Goal: Task Accomplishment & Management: Complete application form

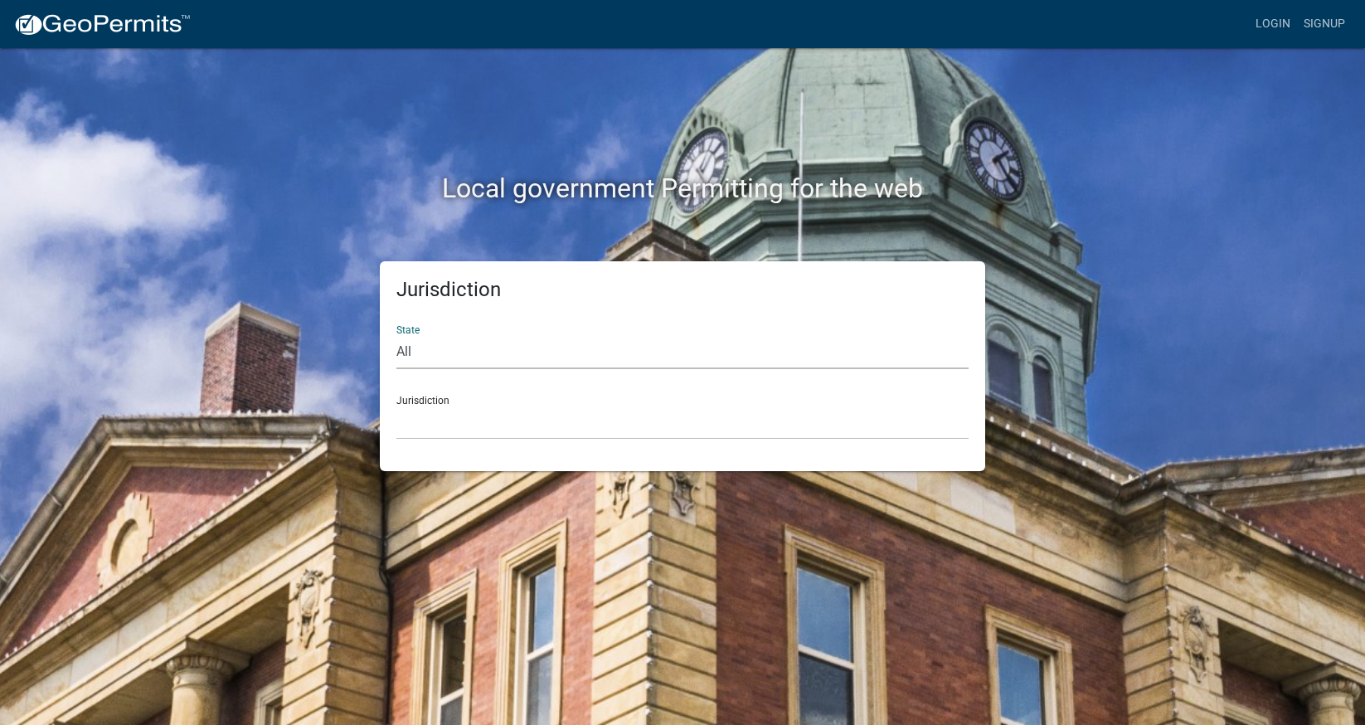
select select "[US_STATE]"
click at [450, 398] on div "Jurisdiction [GEOGRAPHIC_DATA], [US_STATE] [GEOGRAPHIC_DATA], [US_STATE] [GEOGR…" at bounding box center [682, 410] width 572 height 57
click at [414, 398] on div "Jurisdiction [GEOGRAPHIC_DATA], [US_STATE] [GEOGRAPHIC_DATA], [US_STATE] [GEOGR…" at bounding box center [682, 410] width 572 height 57
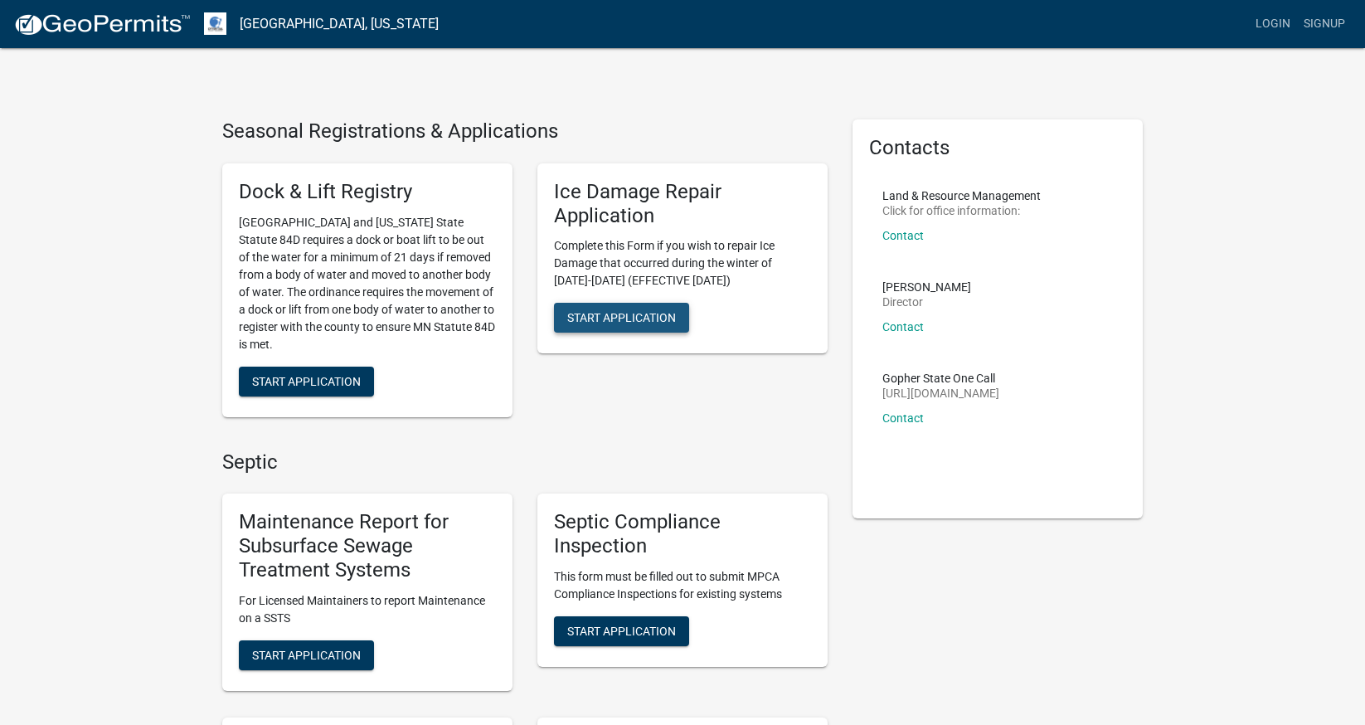
click at [648, 316] on span "Start Application" at bounding box center [621, 317] width 109 height 13
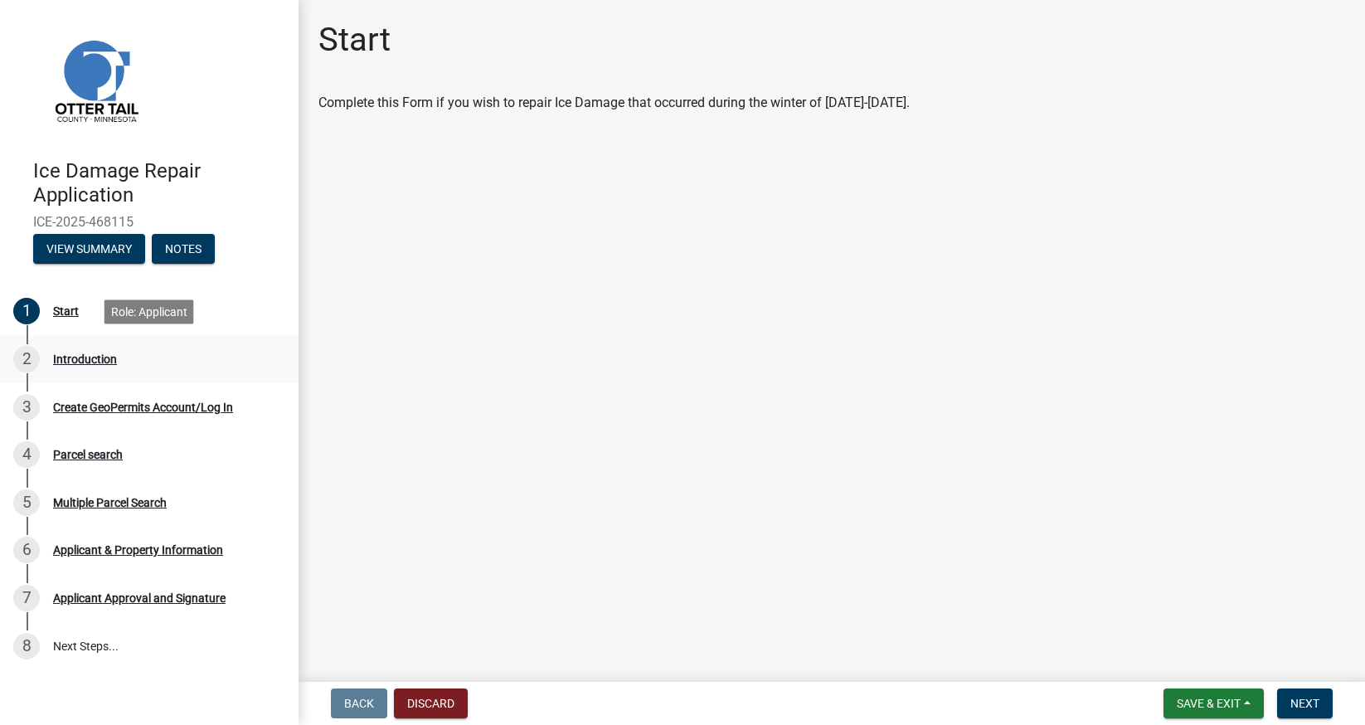
click at [90, 360] on div "Introduction" at bounding box center [85, 359] width 64 height 12
click at [101, 357] on div "Introduction" at bounding box center [85, 359] width 64 height 12
click at [62, 310] on div "Start" at bounding box center [66, 311] width 26 height 12
click at [91, 247] on button "View Summary" at bounding box center [89, 249] width 112 height 30
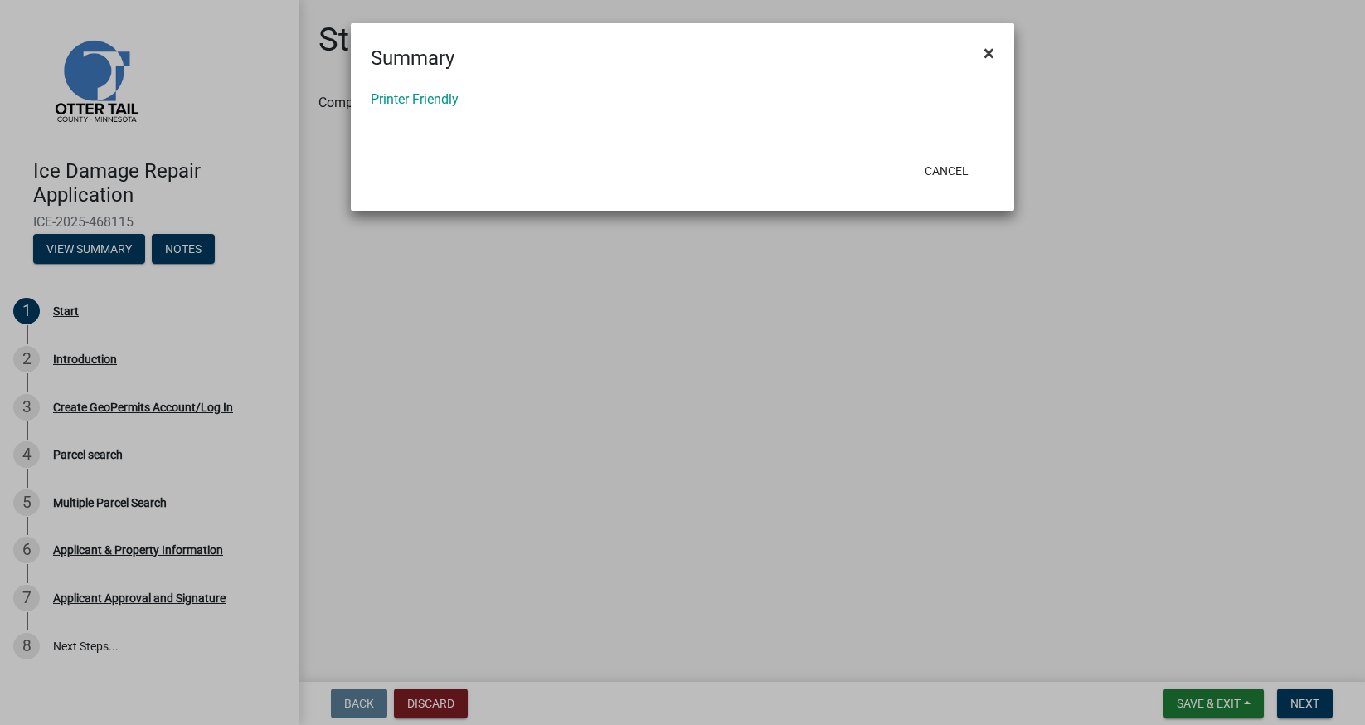
click at [992, 52] on span "×" at bounding box center [988, 52] width 11 height 23
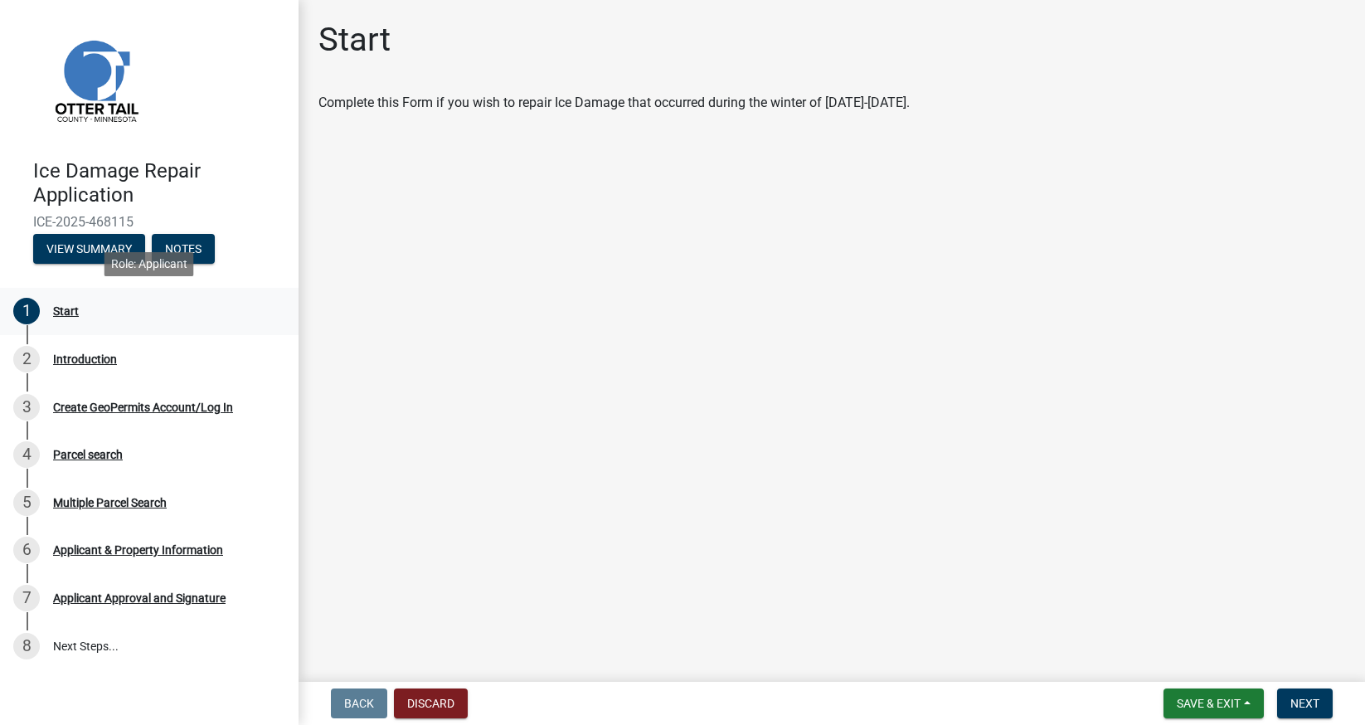
click at [70, 313] on div "Start" at bounding box center [66, 311] width 26 height 12
click at [1178, 702] on span "Save & Exit" at bounding box center [1208, 702] width 64 height 13
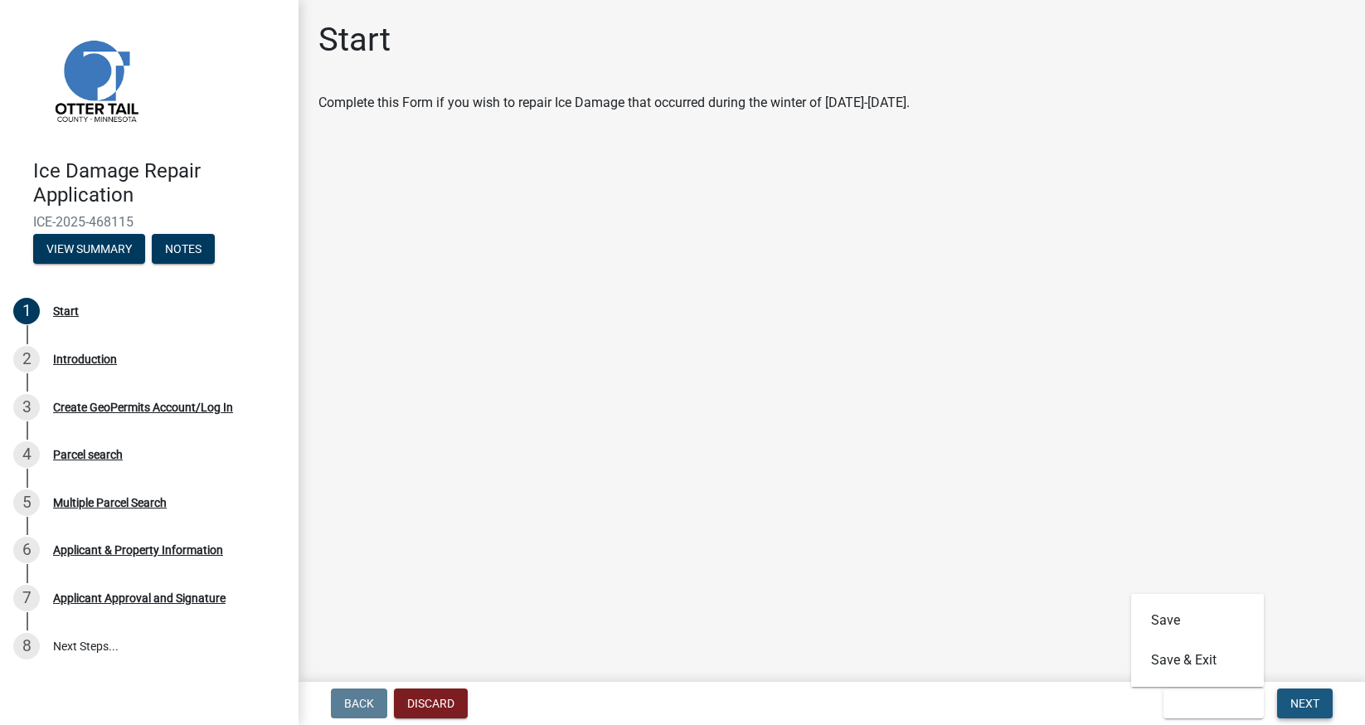
click at [1313, 701] on span "Next" at bounding box center [1304, 702] width 29 height 13
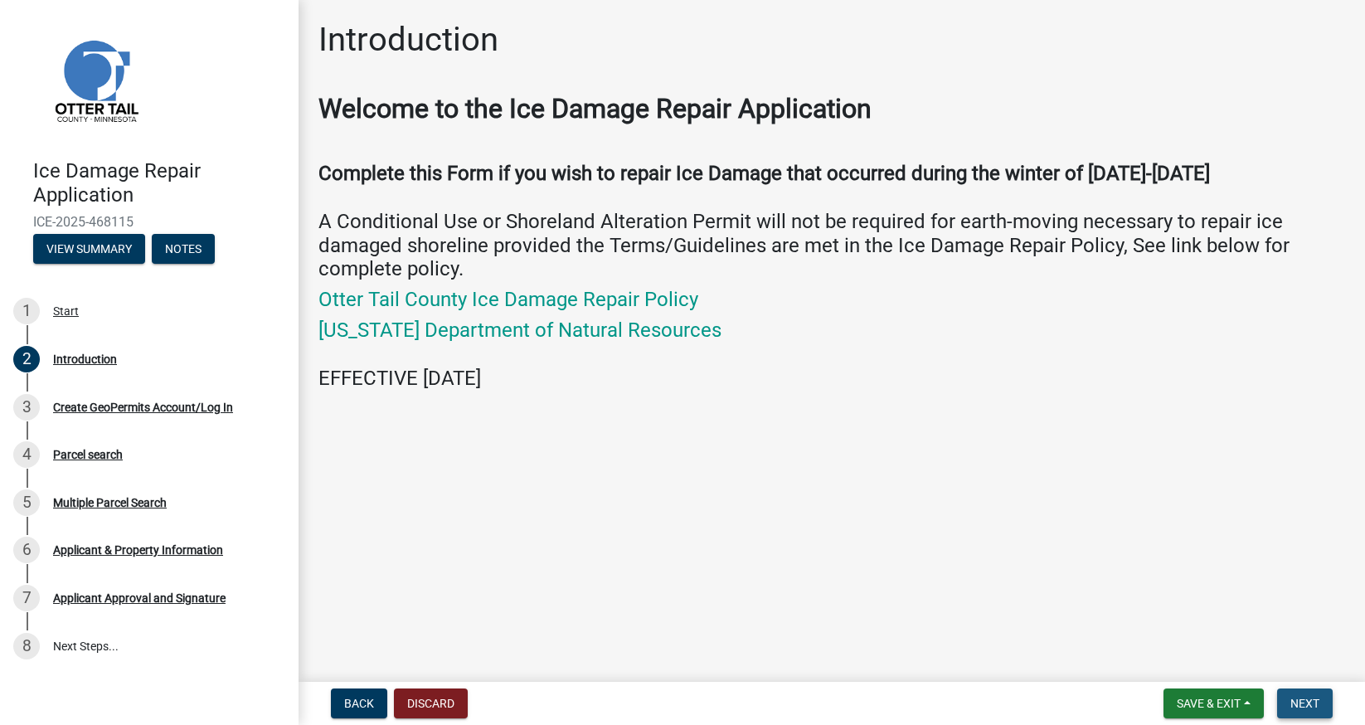
click at [1303, 708] on span "Next" at bounding box center [1304, 702] width 29 height 13
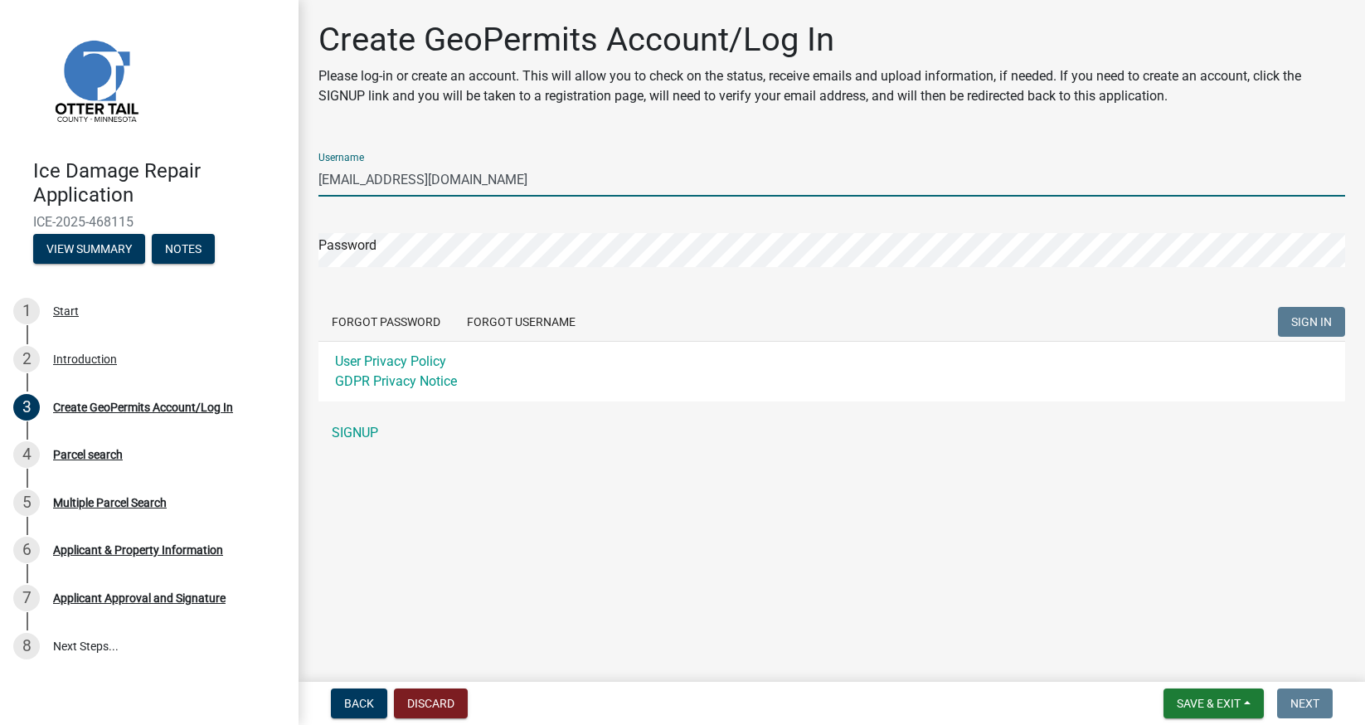
type input "[EMAIL_ADDRESS][DOMAIN_NAME]"
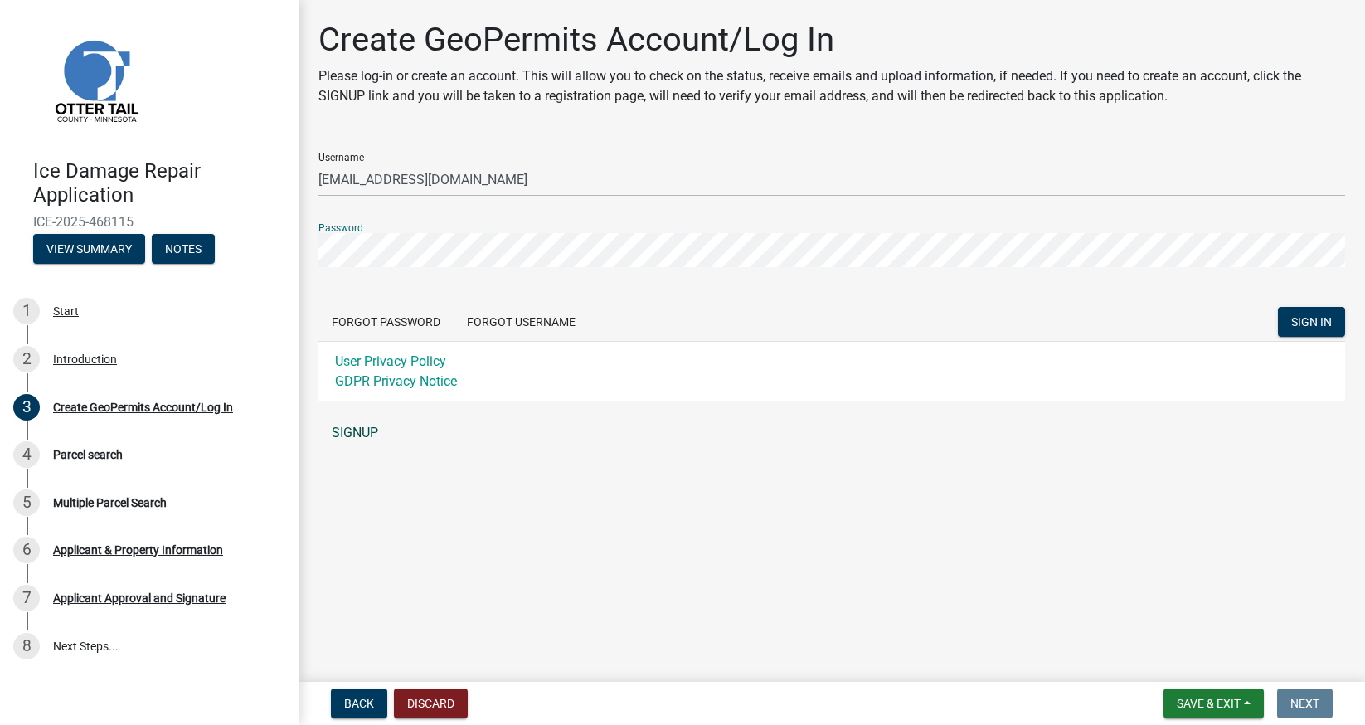
click at [362, 431] on link "SIGNUP" at bounding box center [831, 432] width 1026 height 33
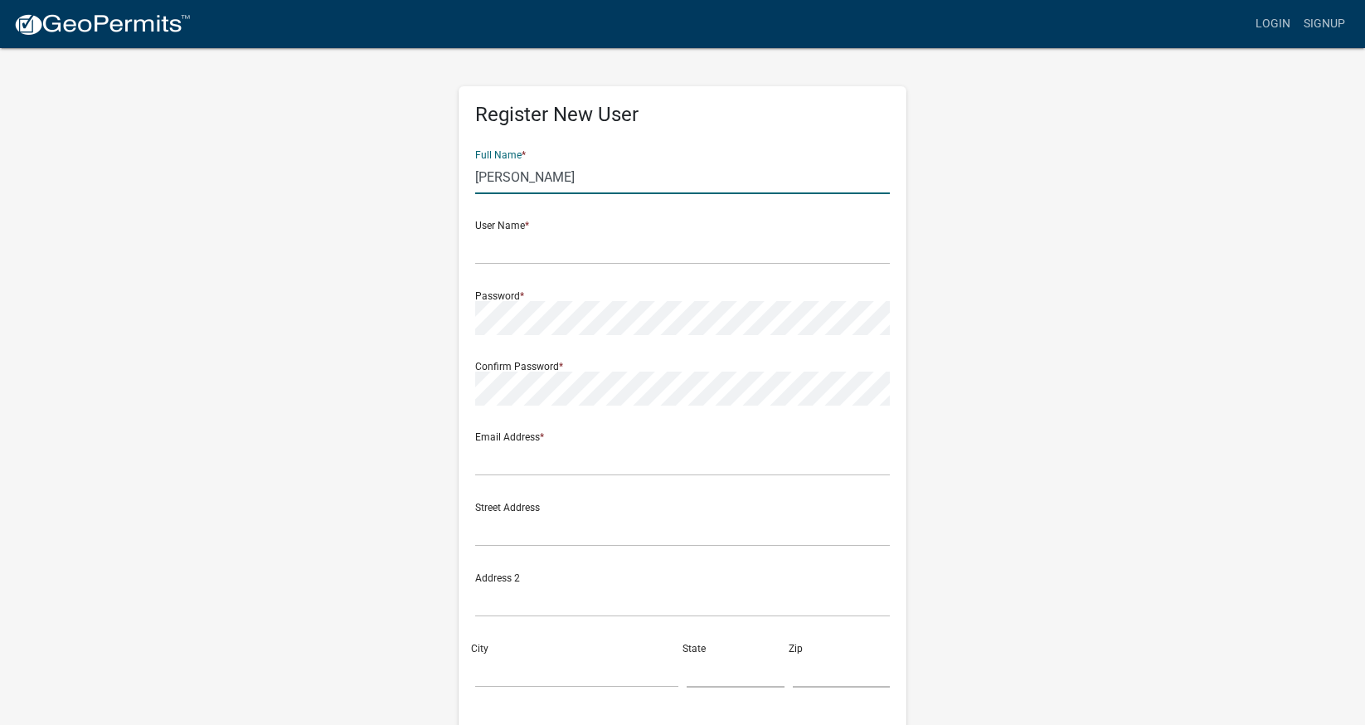
type input "[PERSON_NAME]"
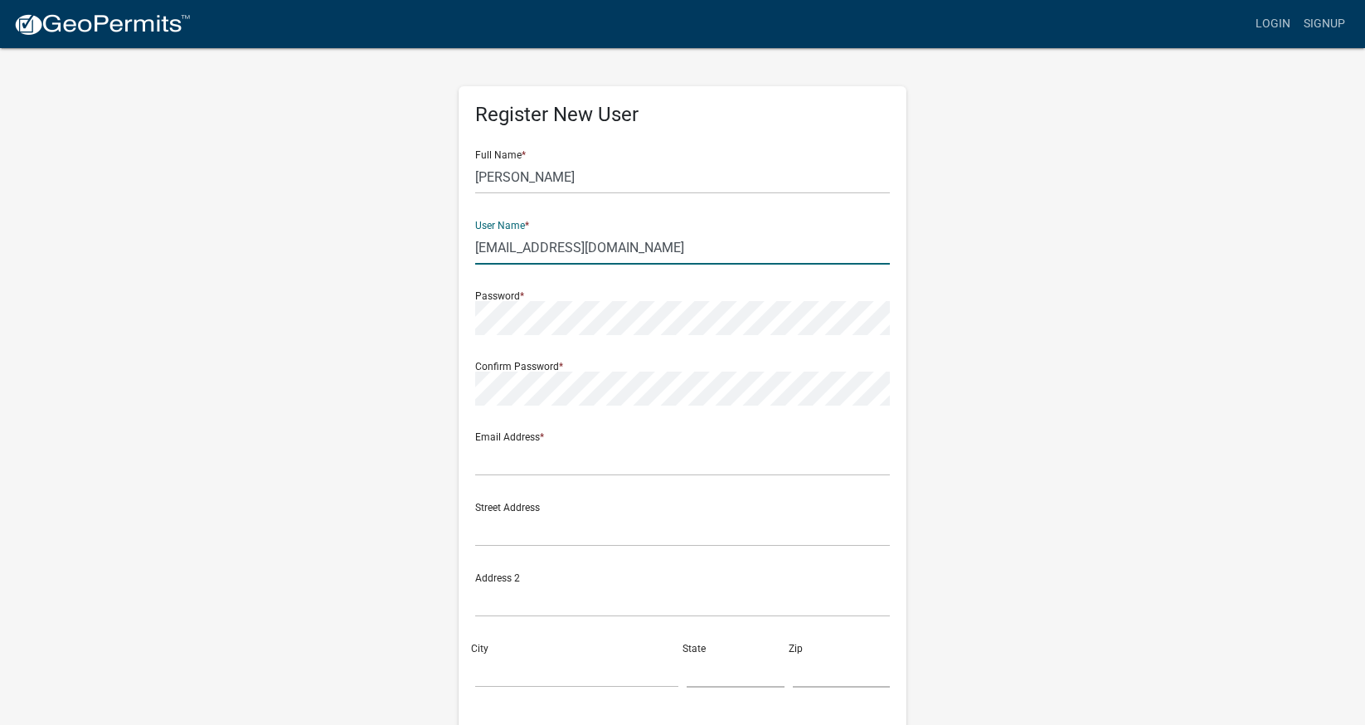
type input "[EMAIL_ADDRESS][DOMAIN_NAME]"
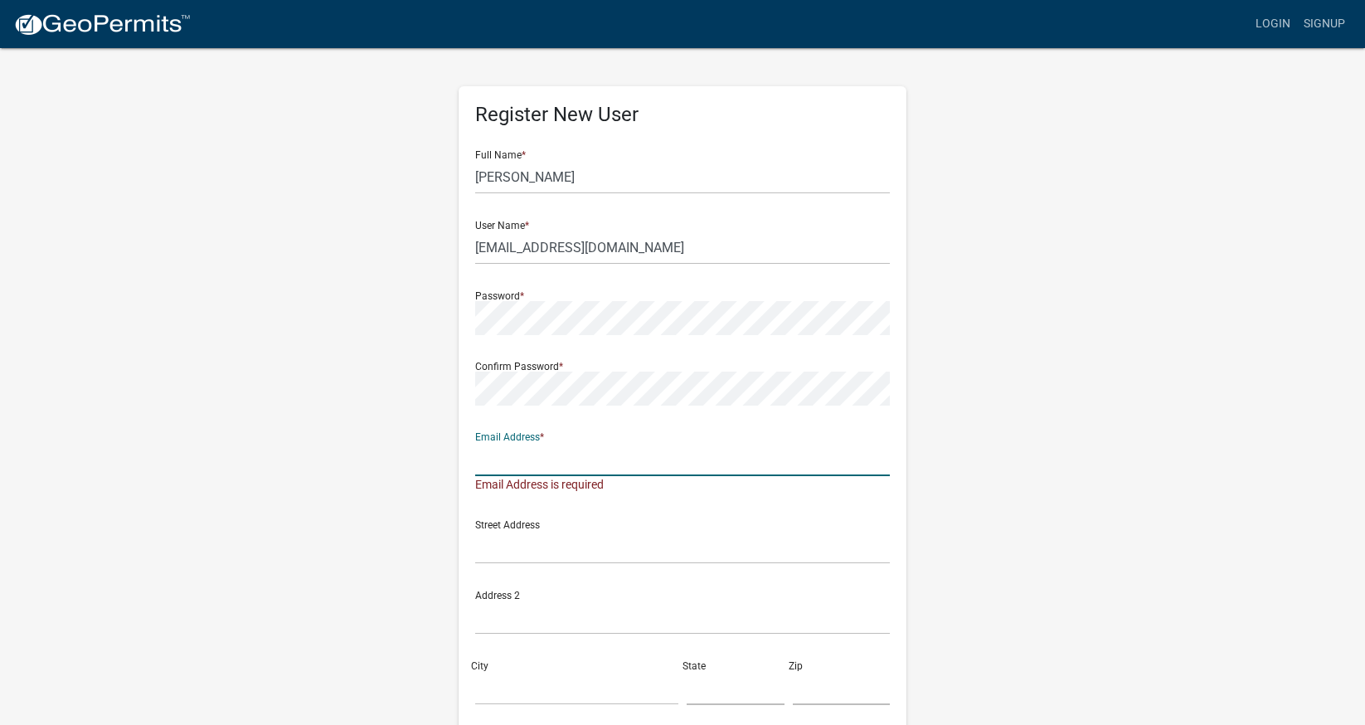
click at [561, 470] on input "text" at bounding box center [682, 459] width 415 height 34
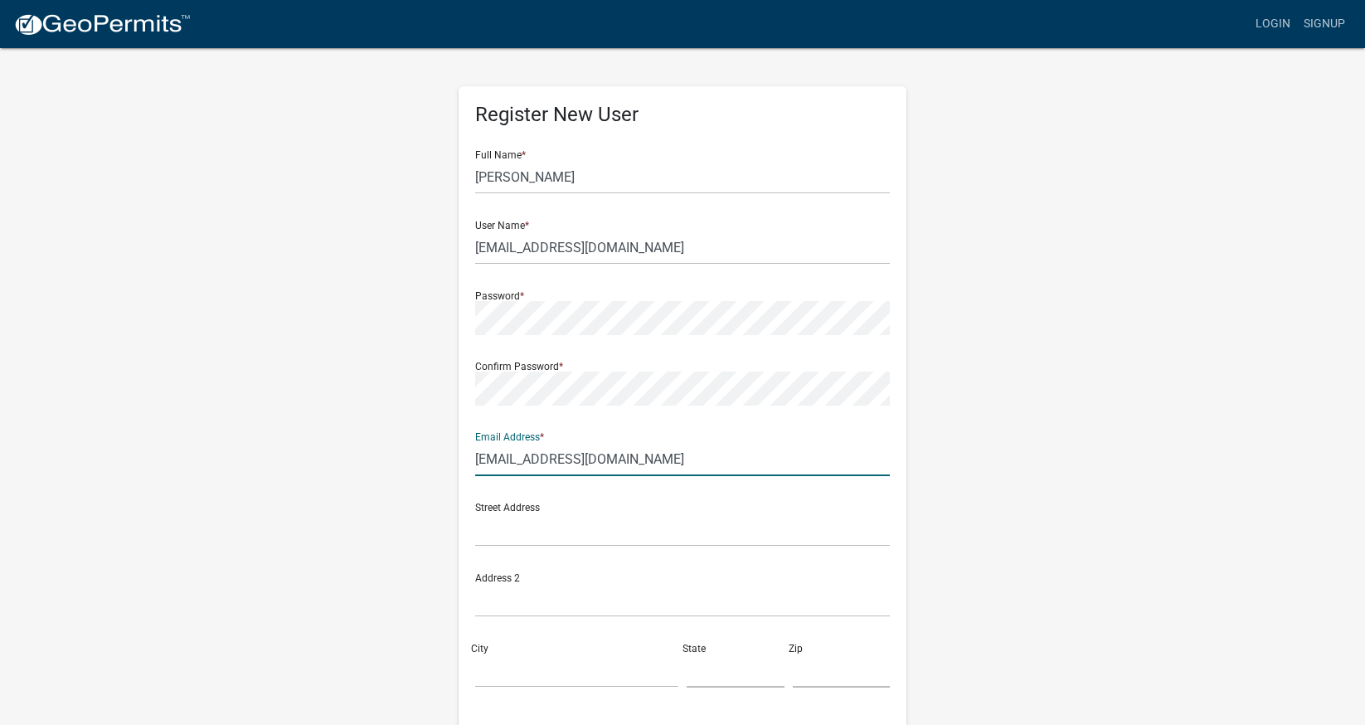
type input "[EMAIL_ADDRESS][DOMAIN_NAME]"
click at [622, 580] on div "Address 2" at bounding box center [682, 588] width 415 height 57
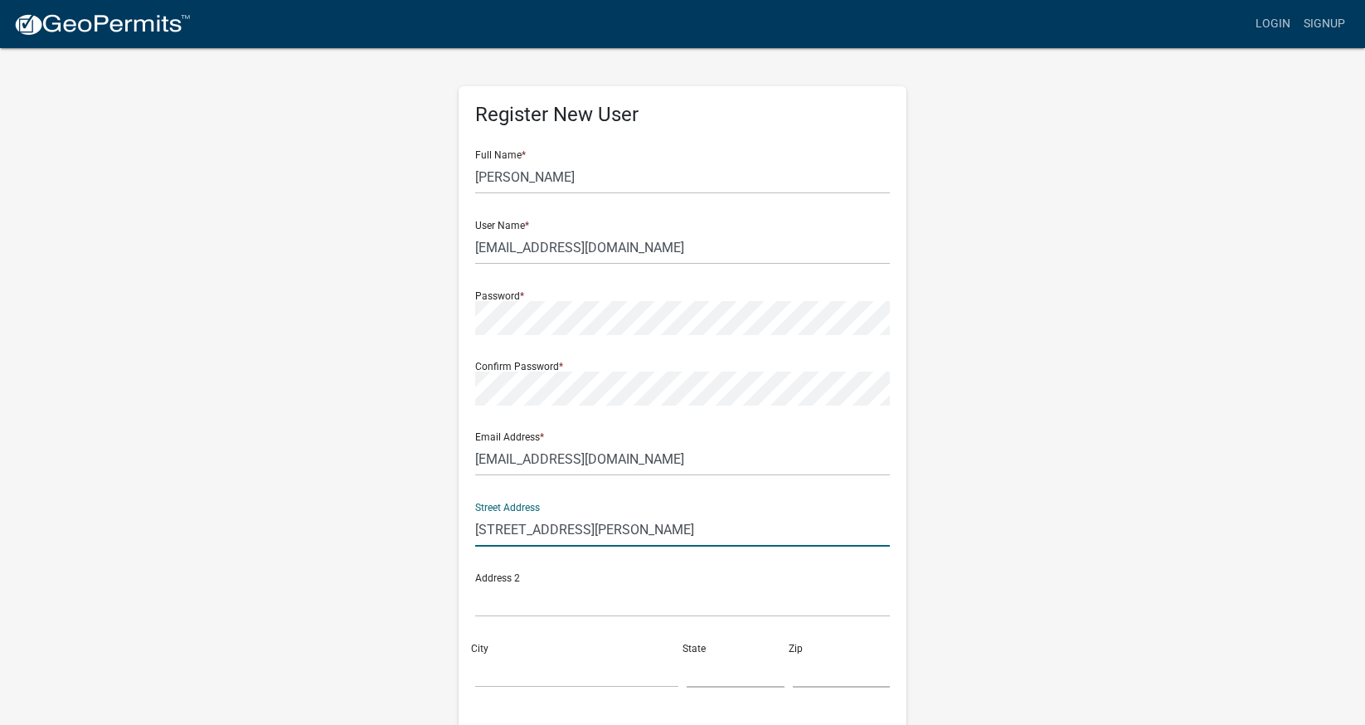
type input "[STREET_ADDRESS][PERSON_NAME]"
type input "Pelican Rapids"
type input "MN"
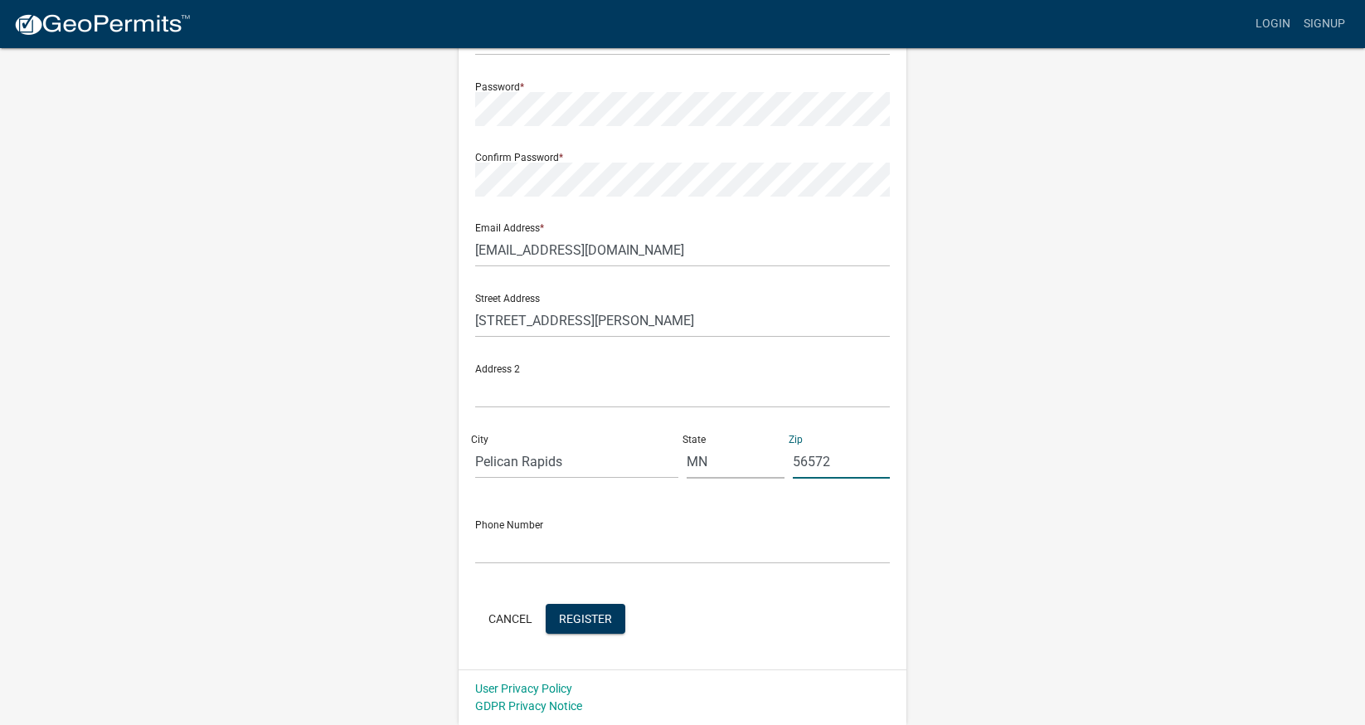
scroll to position [208, 0]
type input "56572"
type input "2188491896"
click at [600, 623] on span "Register" at bounding box center [585, 618] width 53 height 13
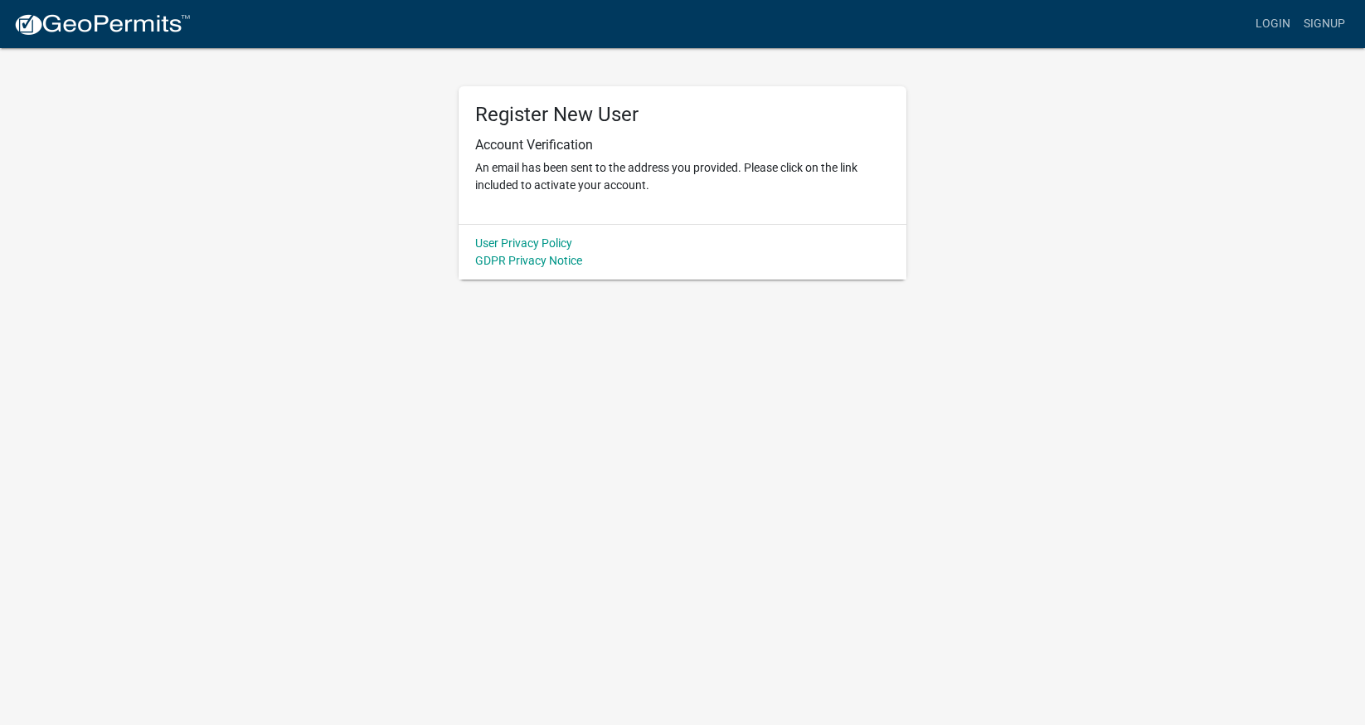
scroll to position [0, 0]
click at [644, 429] on body "Internet Explorer does NOT work with GeoPermits. Get a new browser for more sec…" at bounding box center [682, 362] width 1365 height 725
click at [1273, 23] on link "Login" at bounding box center [1273, 24] width 48 height 32
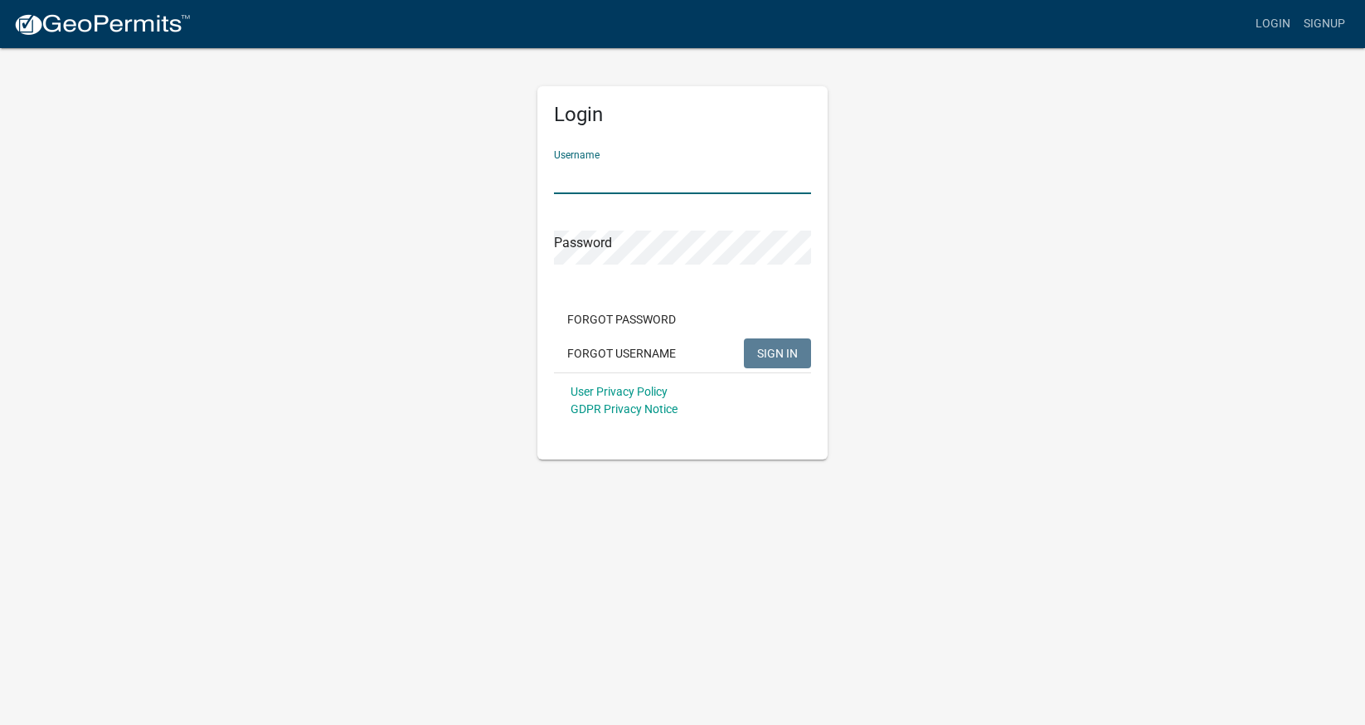
type input "[EMAIL_ADDRESS][DOMAIN_NAME]"
click at [777, 352] on button "SIGN IN" at bounding box center [777, 353] width 67 height 30
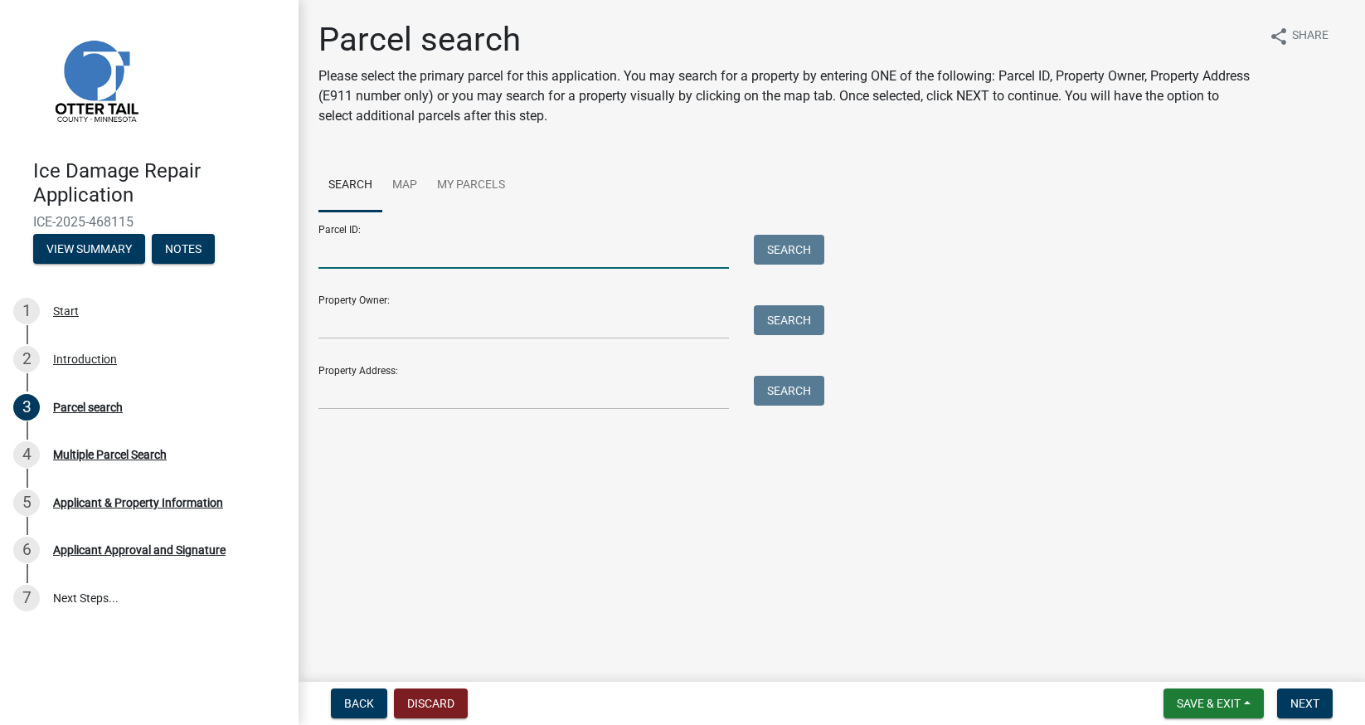
click at [425, 266] on input "Parcel ID:" at bounding box center [523, 252] width 410 height 34
type input "37000990364000"
click at [400, 326] on input "Property Owner:" at bounding box center [523, 322] width 410 height 34
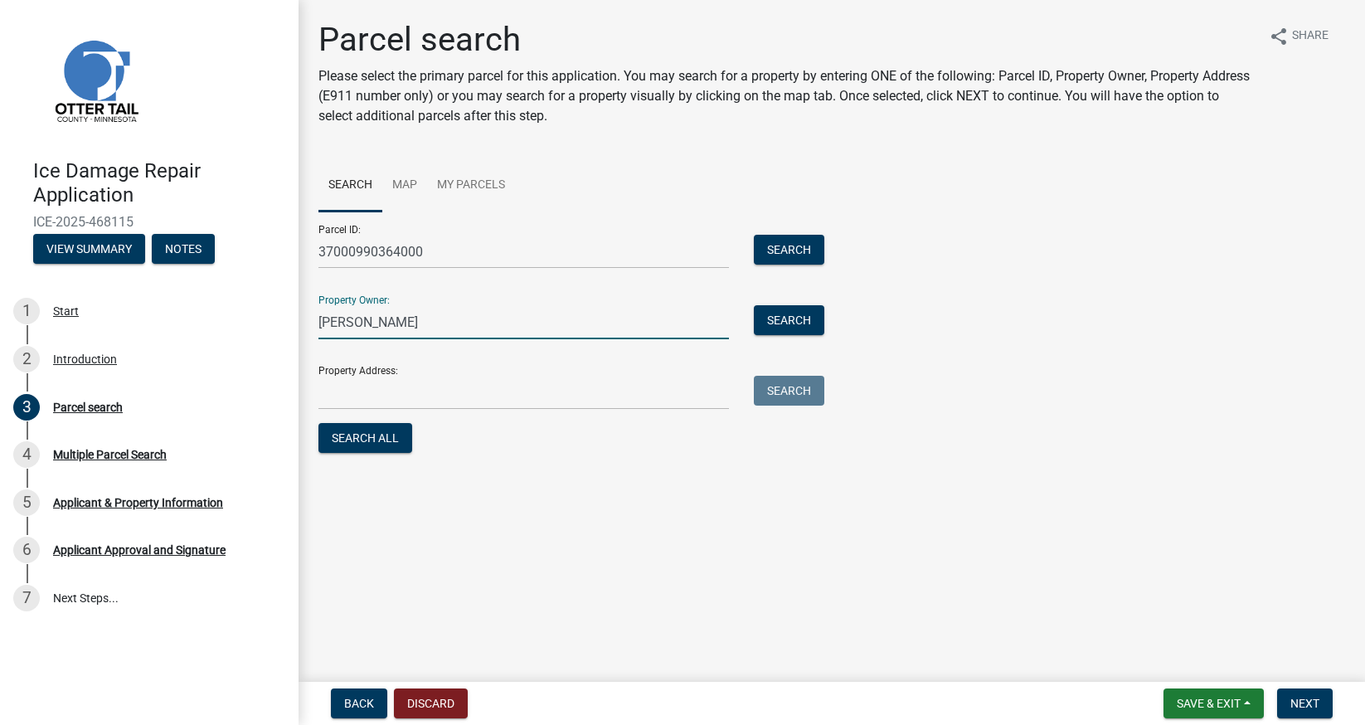
type input "[PERSON_NAME]"
click at [401, 395] on input "Property Address:" at bounding box center [523, 393] width 410 height 34
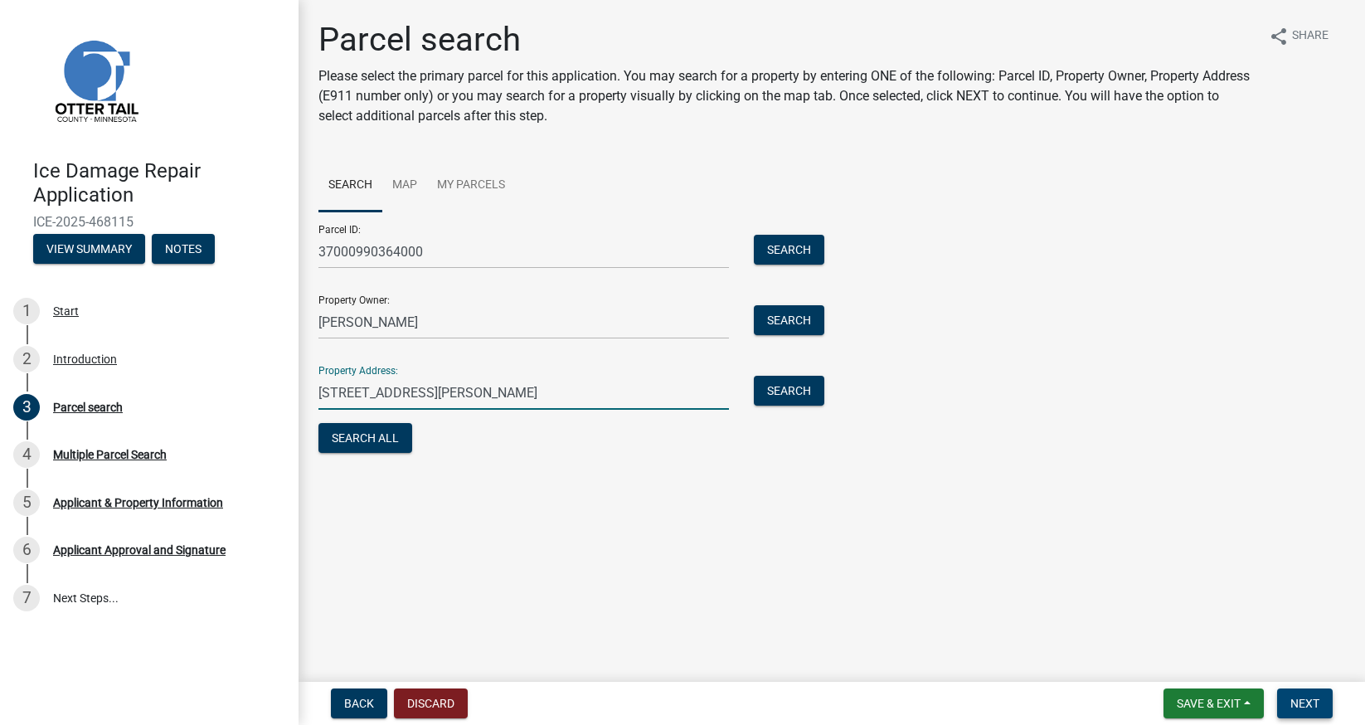
type input "41566 Dawn Rd Pelican Rapids MN 56572"
click at [1302, 699] on span "Next" at bounding box center [1304, 702] width 29 height 13
click at [375, 438] on button "Search All" at bounding box center [365, 438] width 94 height 30
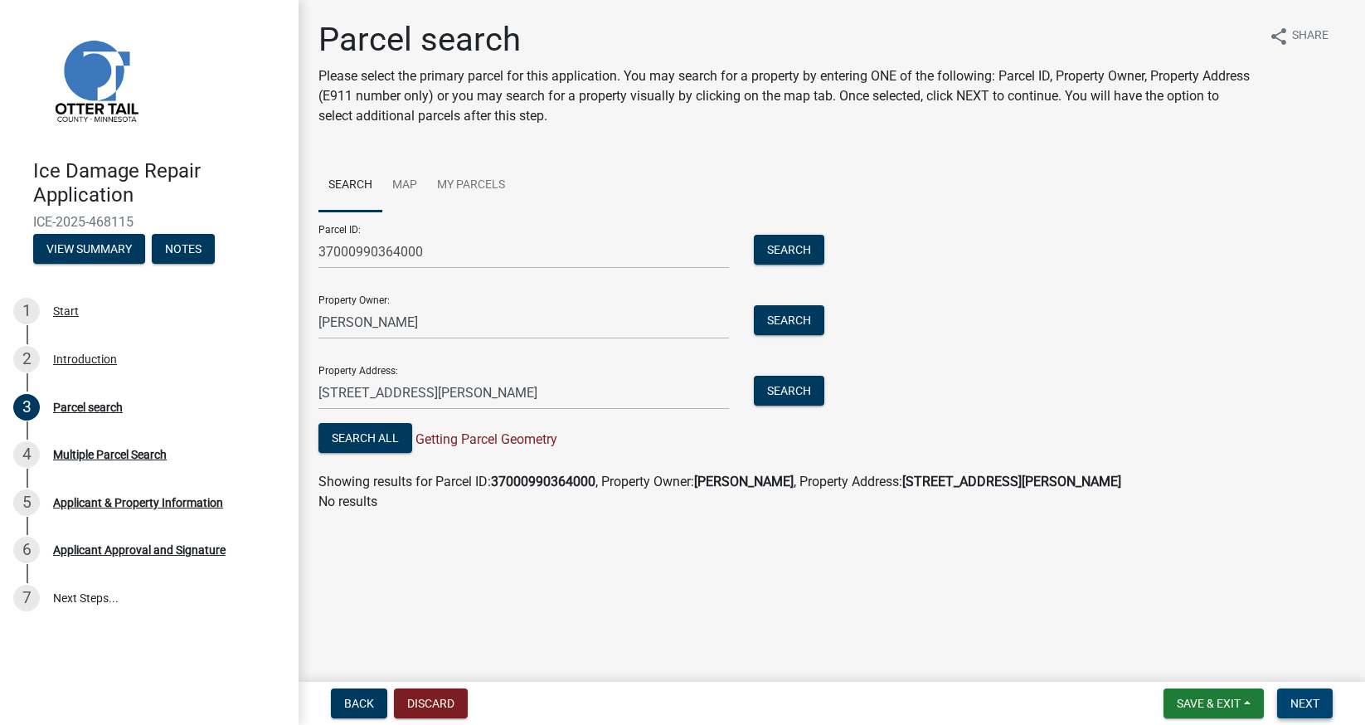
click at [1299, 702] on span "Next" at bounding box center [1304, 702] width 29 height 13
click at [400, 186] on link "Map" at bounding box center [404, 185] width 45 height 53
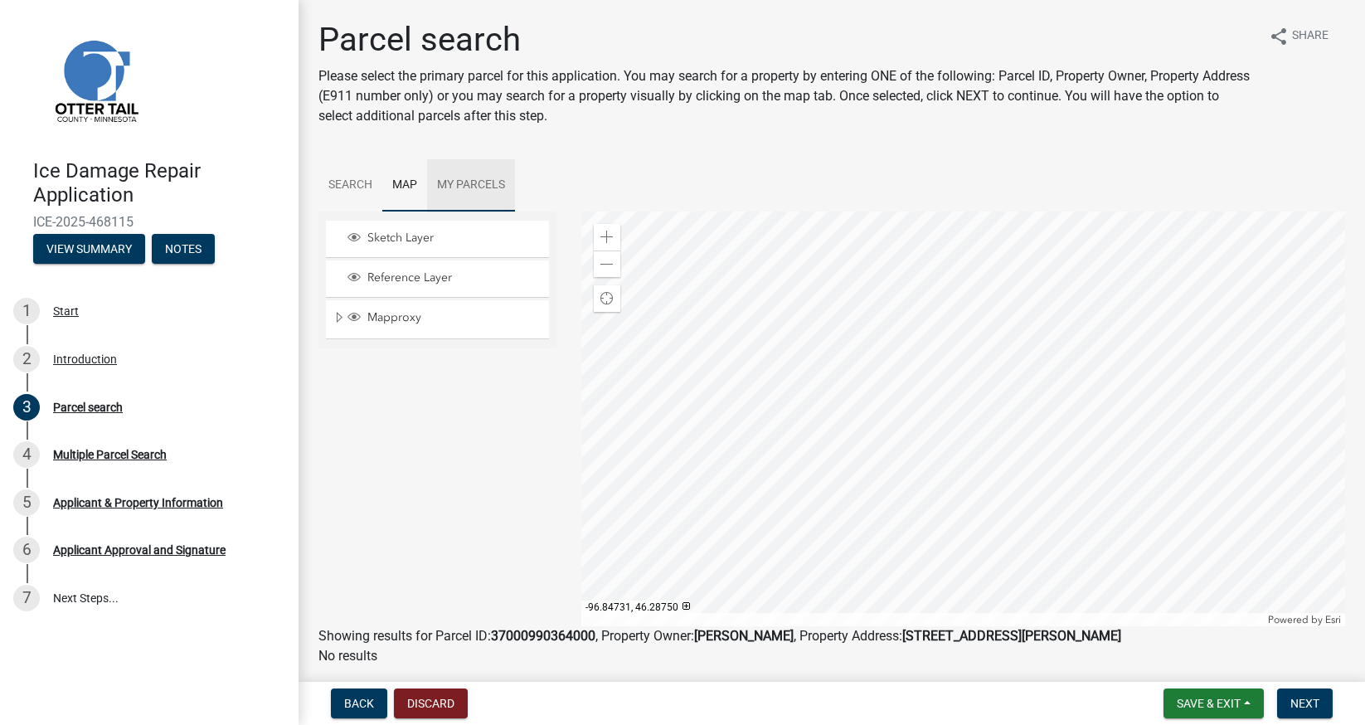
click at [471, 187] on link "My Parcels" at bounding box center [471, 185] width 88 height 53
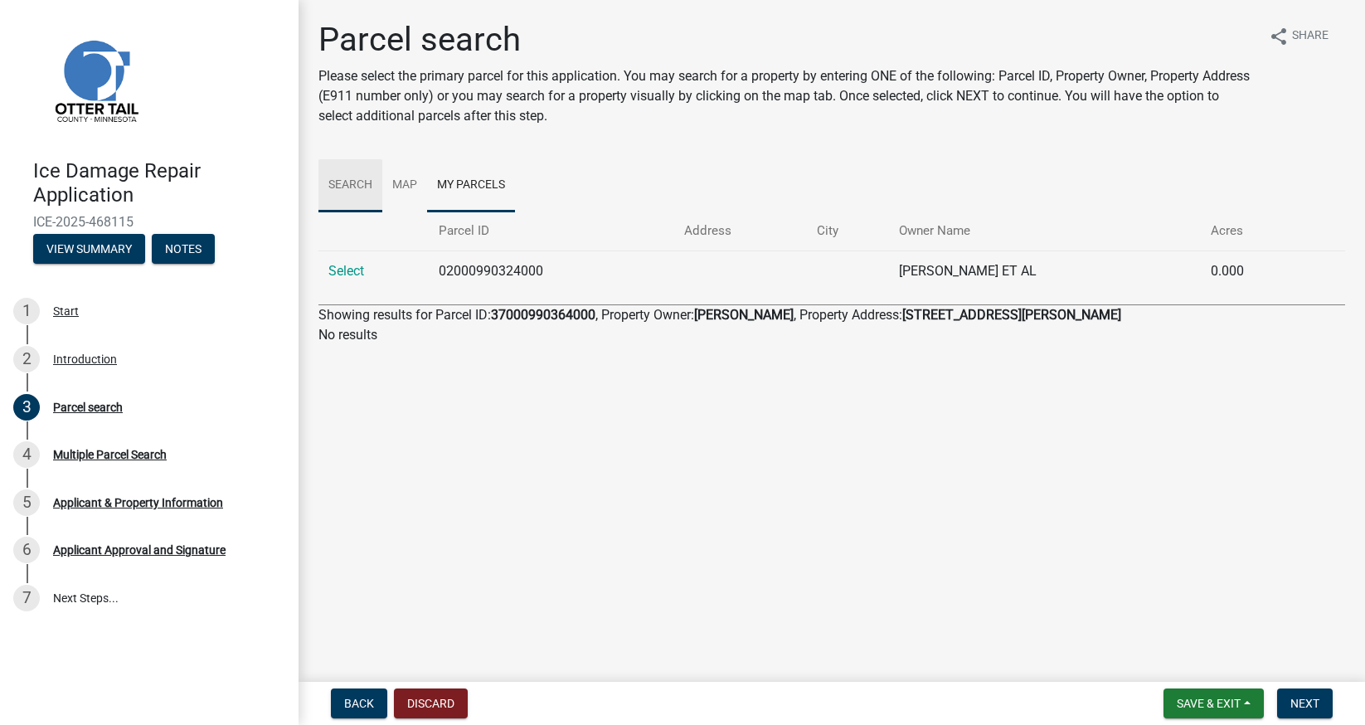
click at [354, 182] on link "Search" at bounding box center [350, 185] width 64 height 53
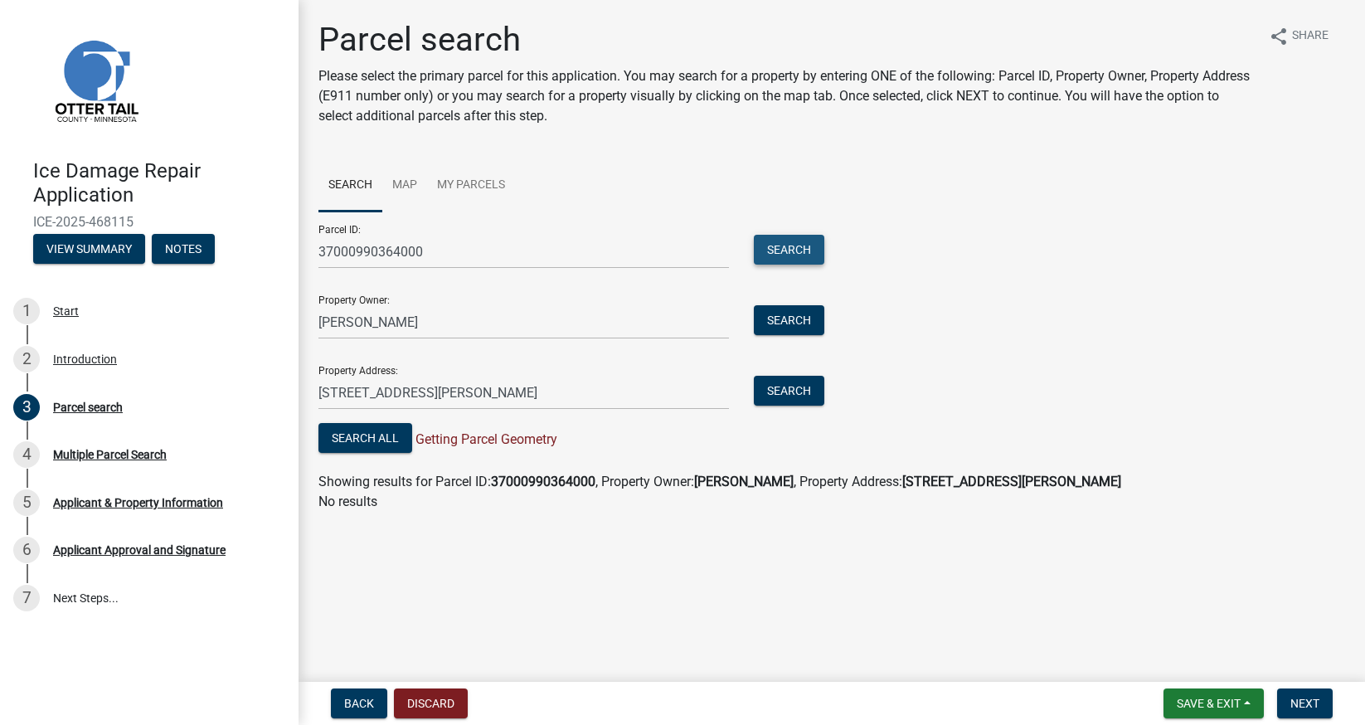
click at [801, 246] on button "Search" at bounding box center [789, 250] width 70 height 30
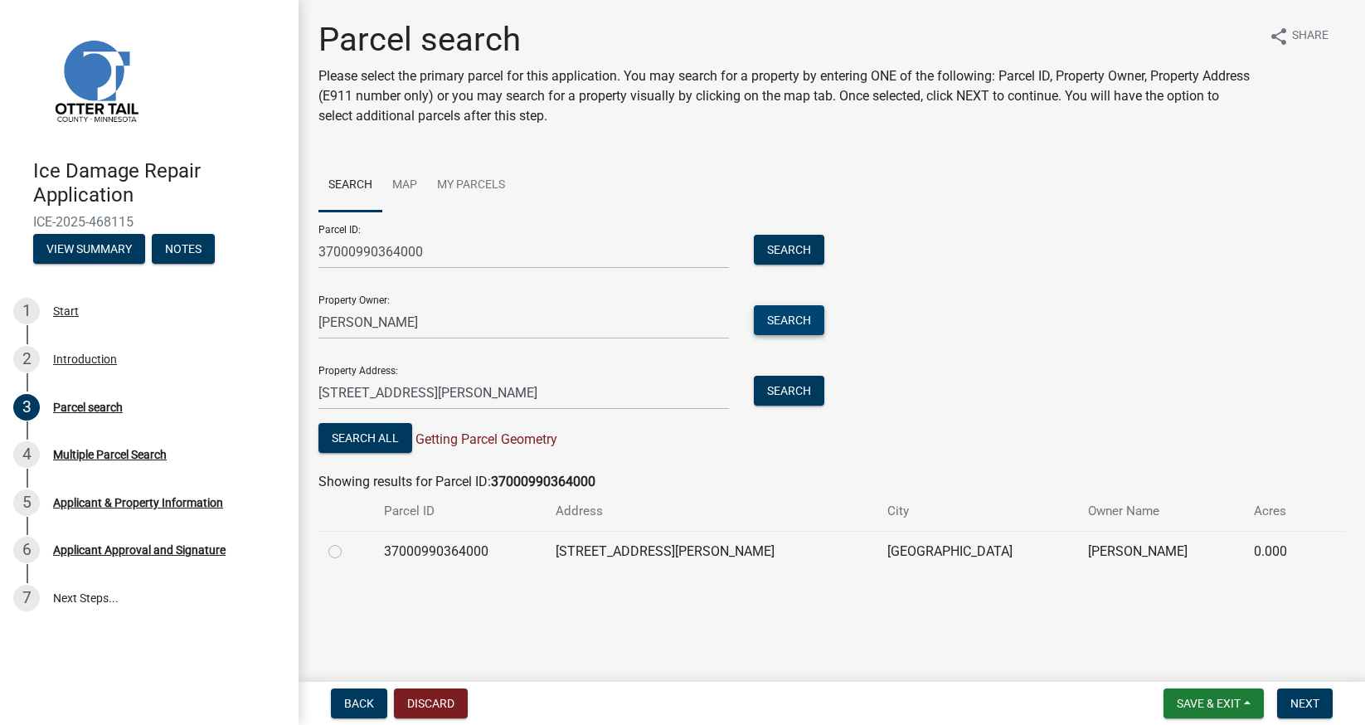
click at [774, 316] on button "Search" at bounding box center [789, 320] width 70 height 30
click at [814, 387] on button "Search" at bounding box center [789, 391] width 70 height 30
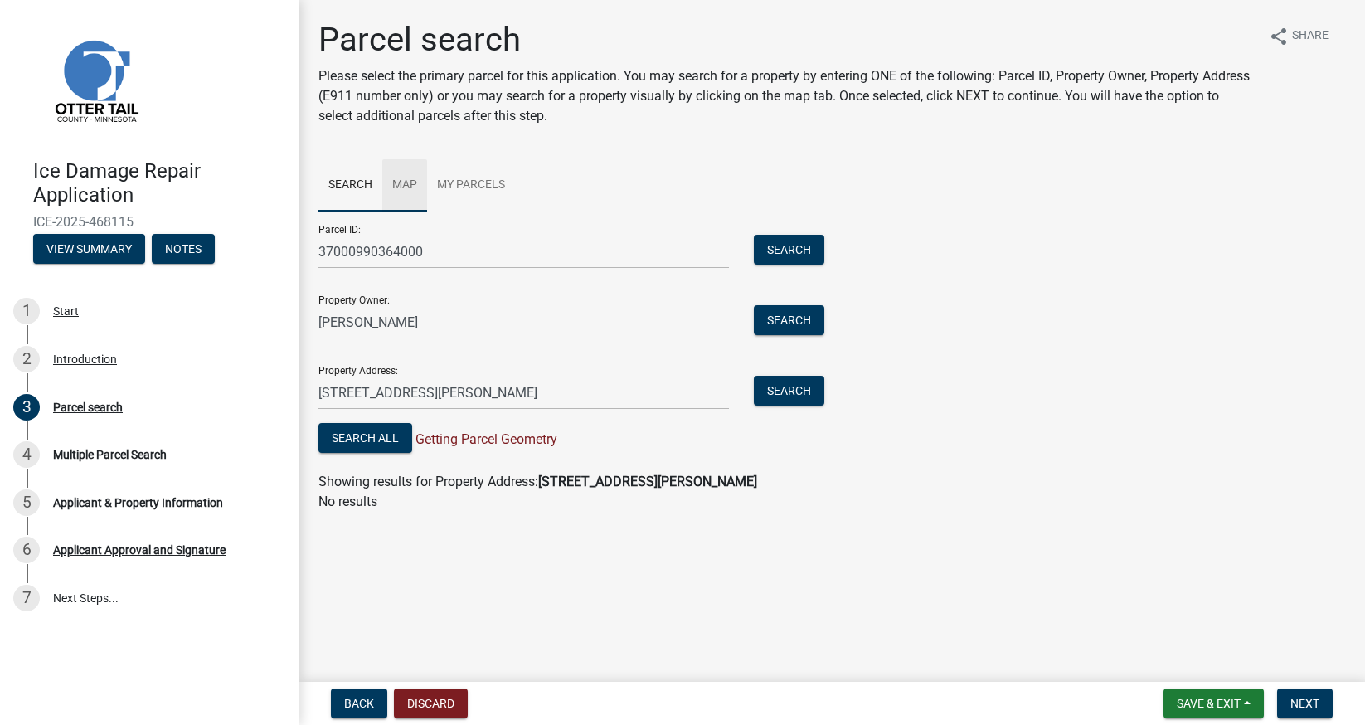
click at [406, 184] on link "Map" at bounding box center [404, 185] width 45 height 53
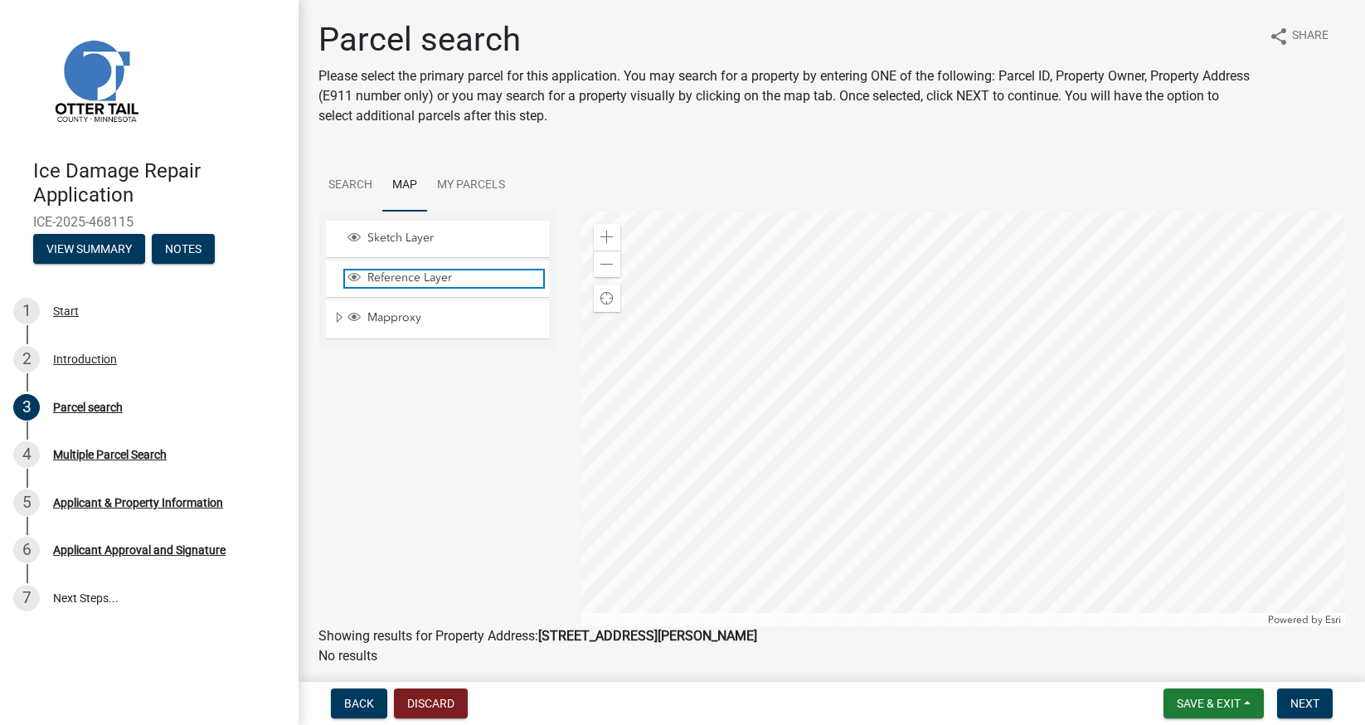
click at [397, 279] on span "Reference Layer" at bounding box center [453, 277] width 180 height 15
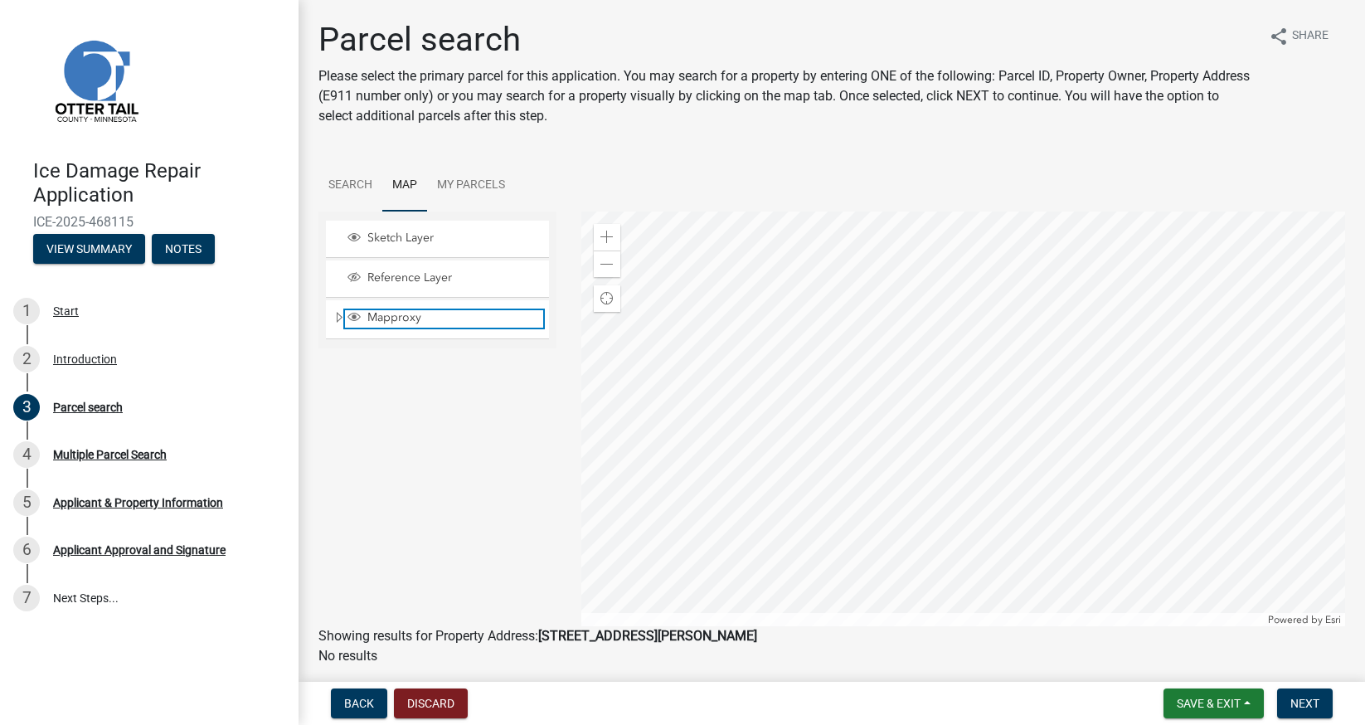
click at [401, 322] on span "Mapproxy" at bounding box center [453, 317] width 180 height 15
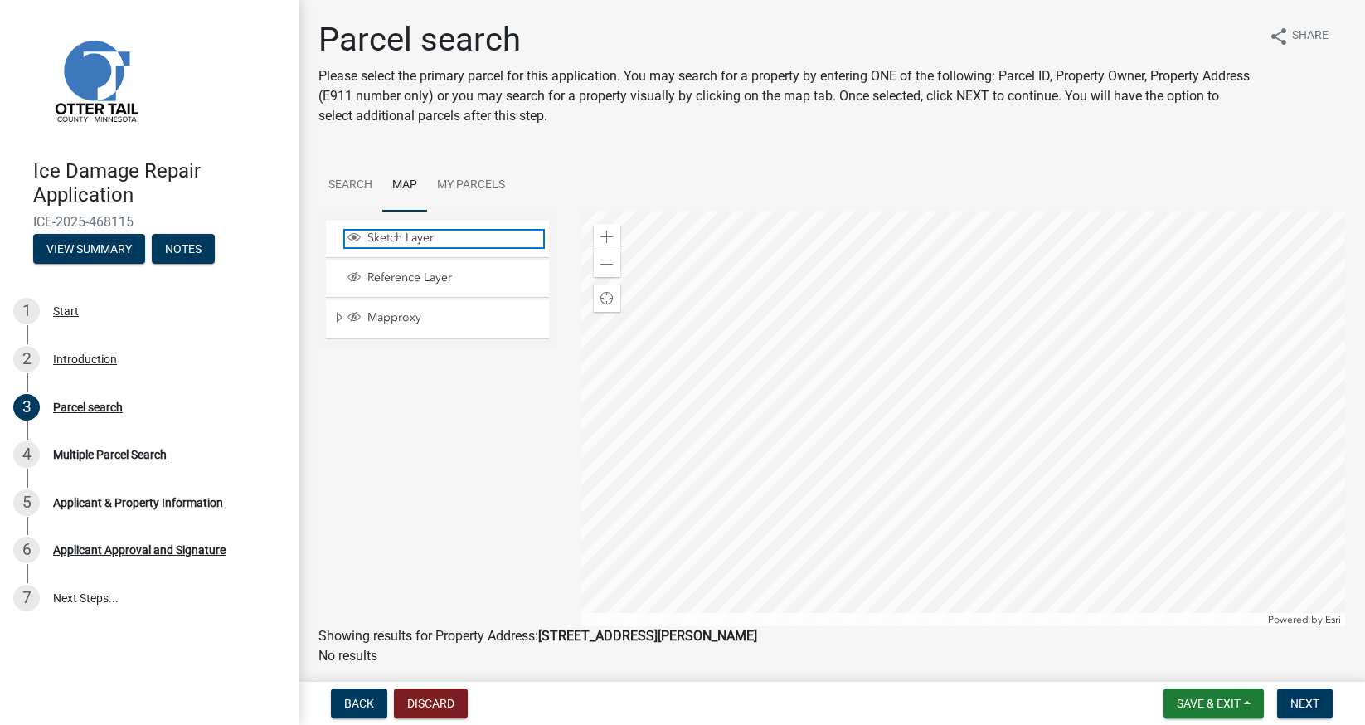
click at [428, 240] on span "Sketch Layer" at bounding box center [453, 237] width 180 height 15
click at [609, 240] on span at bounding box center [606, 236] width 13 height 13
click at [611, 294] on span "Find my location" at bounding box center [606, 298] width 13 height 13
click at [1299, 708] on span "Next" at bounding box center [1304, 702] width 29 height 13
click at [1044, 643] on div "Showing results for Property Address: 41566 Dawn Rd Pelican Rapids MN 56572" at bounding box center [831, 636] width 1026 height 20
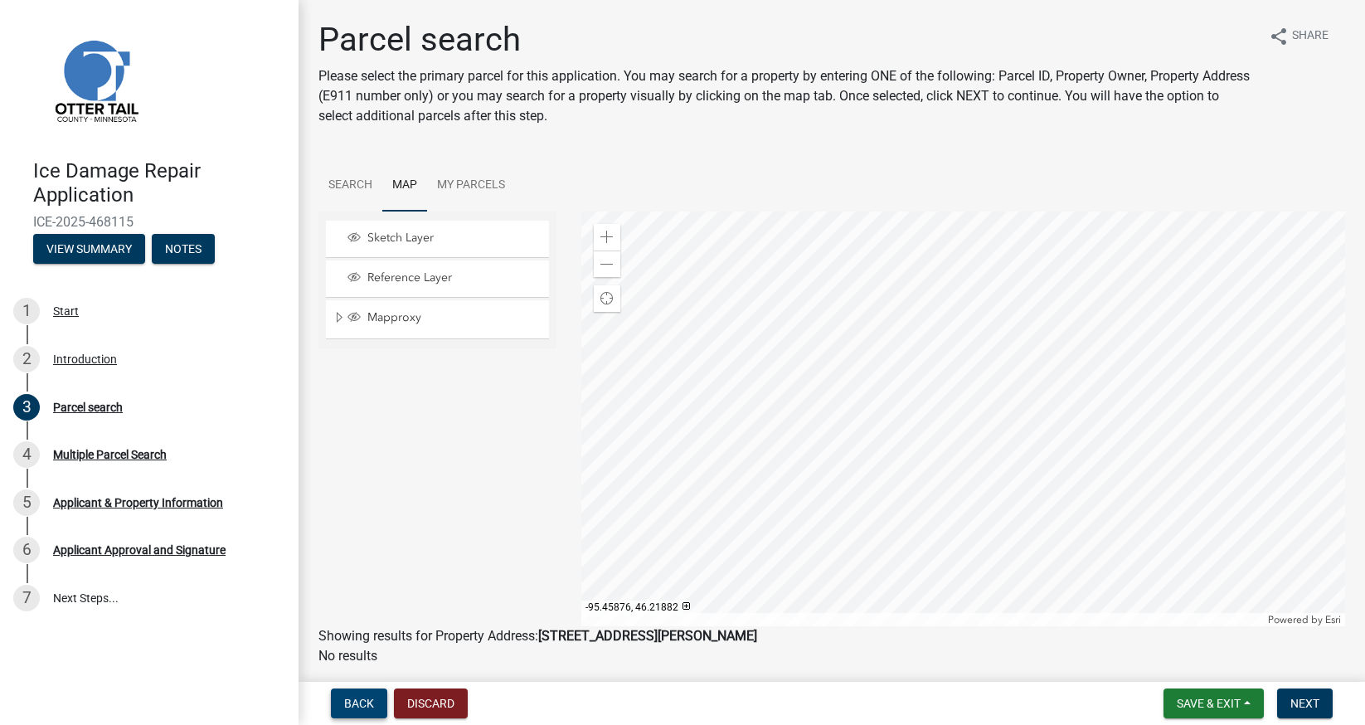
click at [354, 712] on button "Back" at bounding box center [359, 703] width 56 height 30
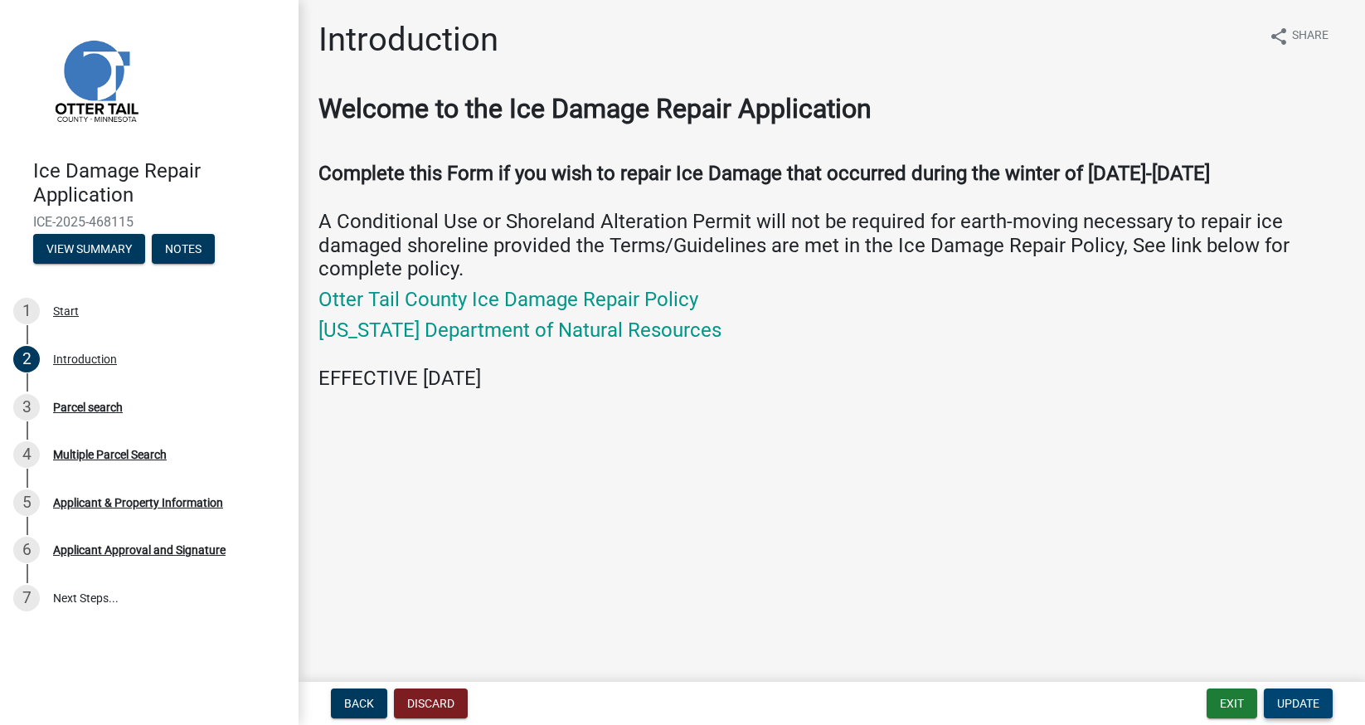
click at [1302, 698] on span "Update" at bounding box center [1298, 702] width 42 height 13
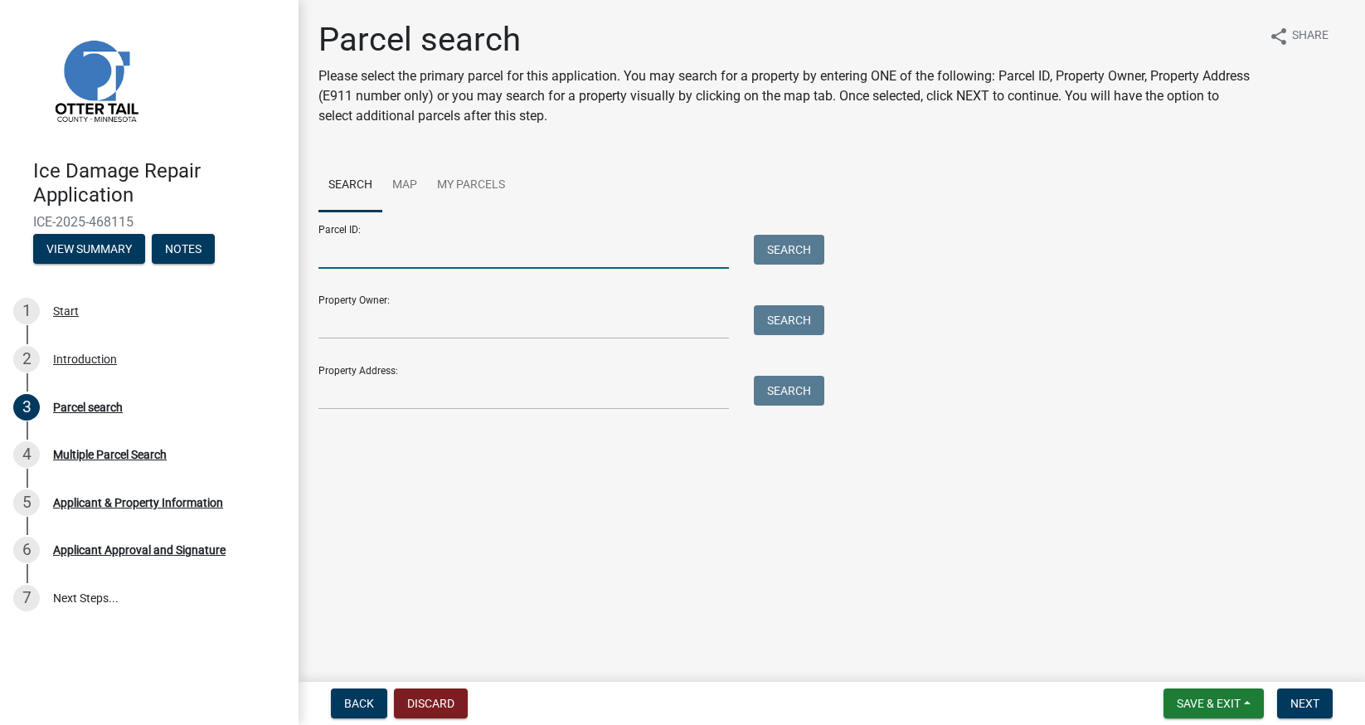
click at [381, 255] on input "Parcel ID:" at bounding box center [523, 252] width 410 height 34
type input "37000990364000"
click at [1312, 710] on button "Next" at bounding box center [1305, 703] width 56 height 30
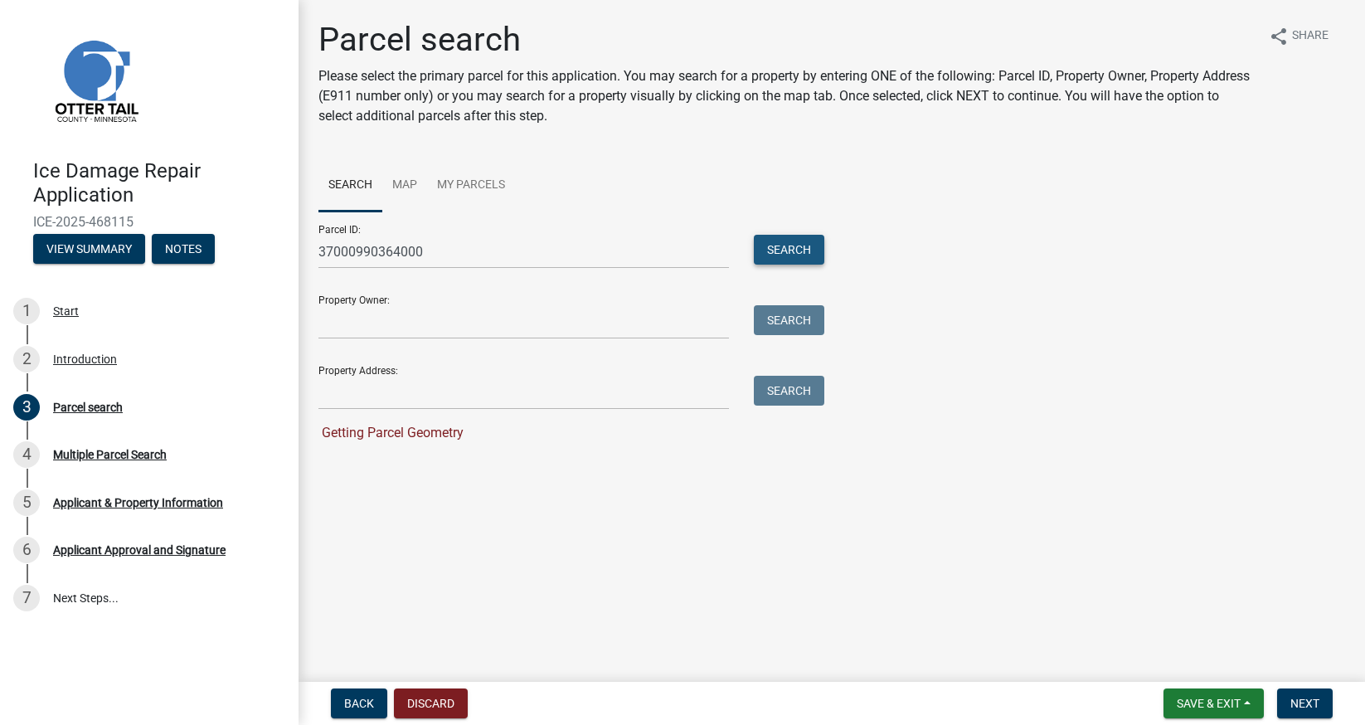
click at [779, 240] on button "Search" at bounding box center [789, 250] width 70 height 30
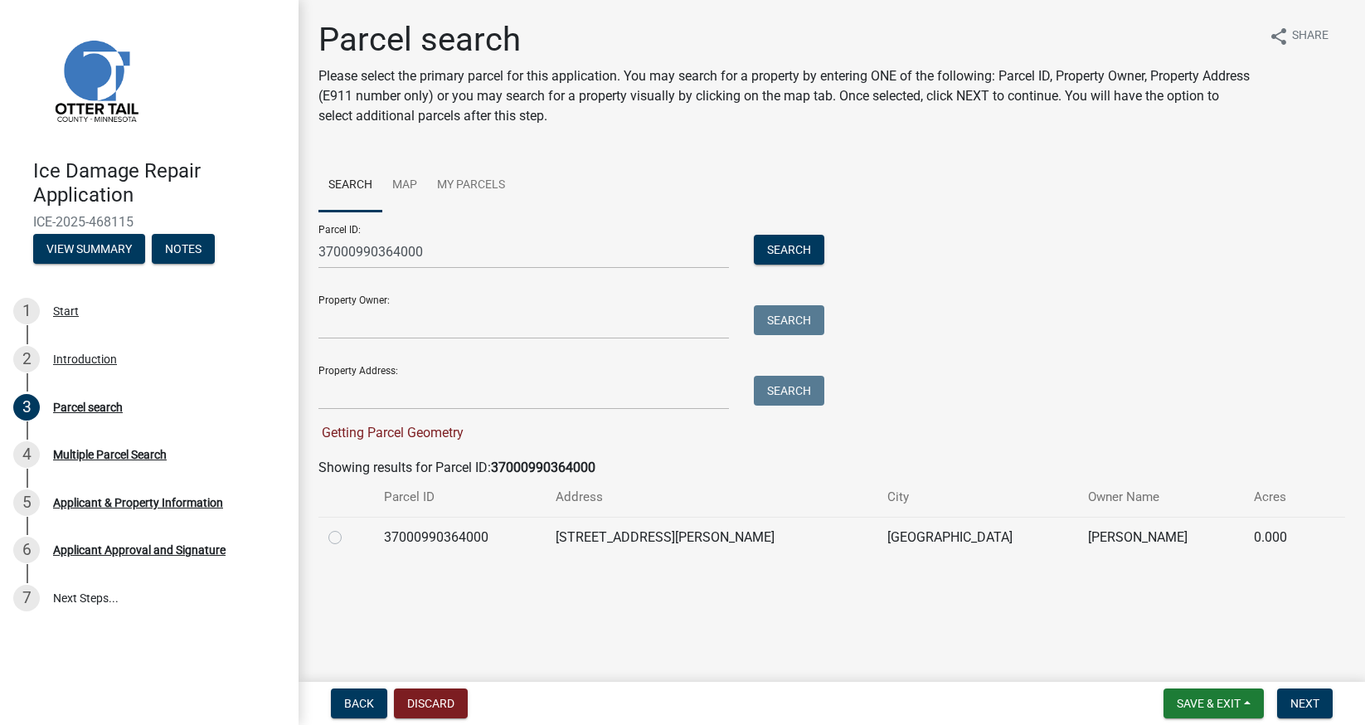
click at [348, 527] on label at bounding box center [348, 527] width 0 height 0
click at [348, 532] on input "radio" at bounding box center [353, 532] width 11 height 11
radio input "true"
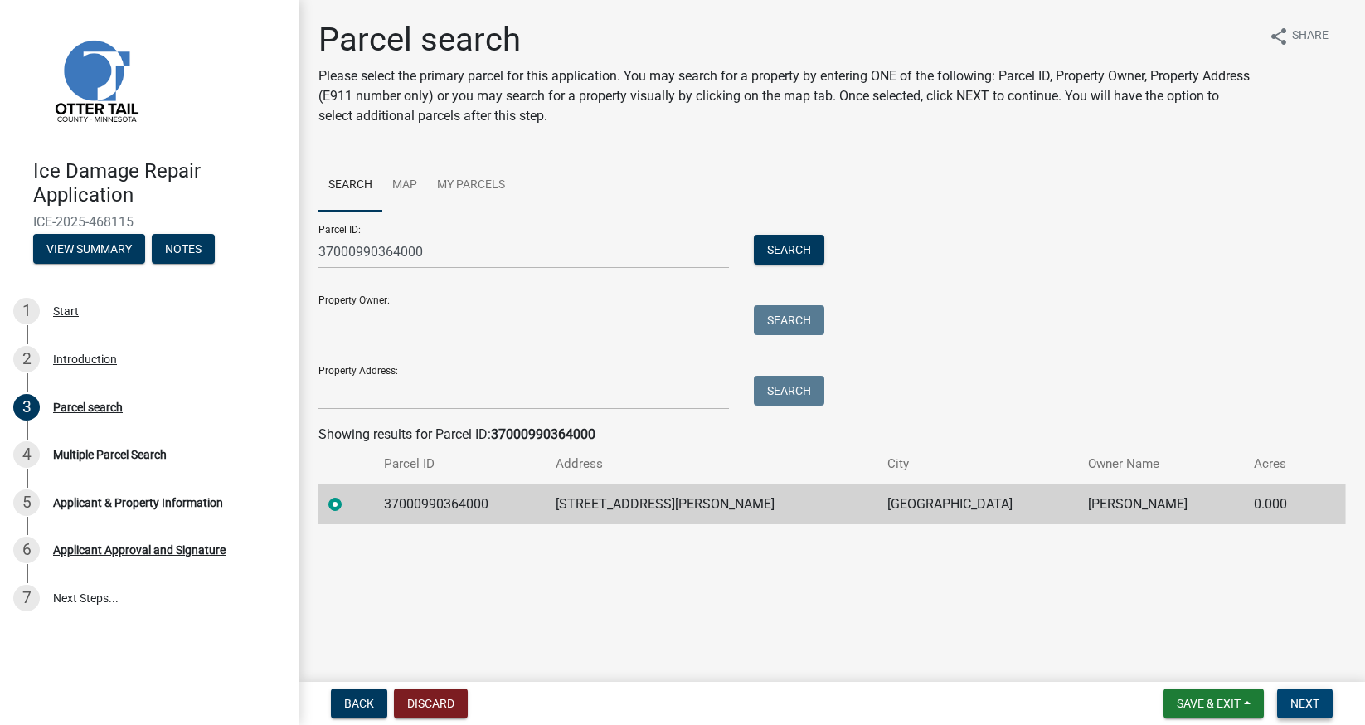
click at [1306, 703] on span "Next" at bounding box center [1304, 702] width 29 height 13
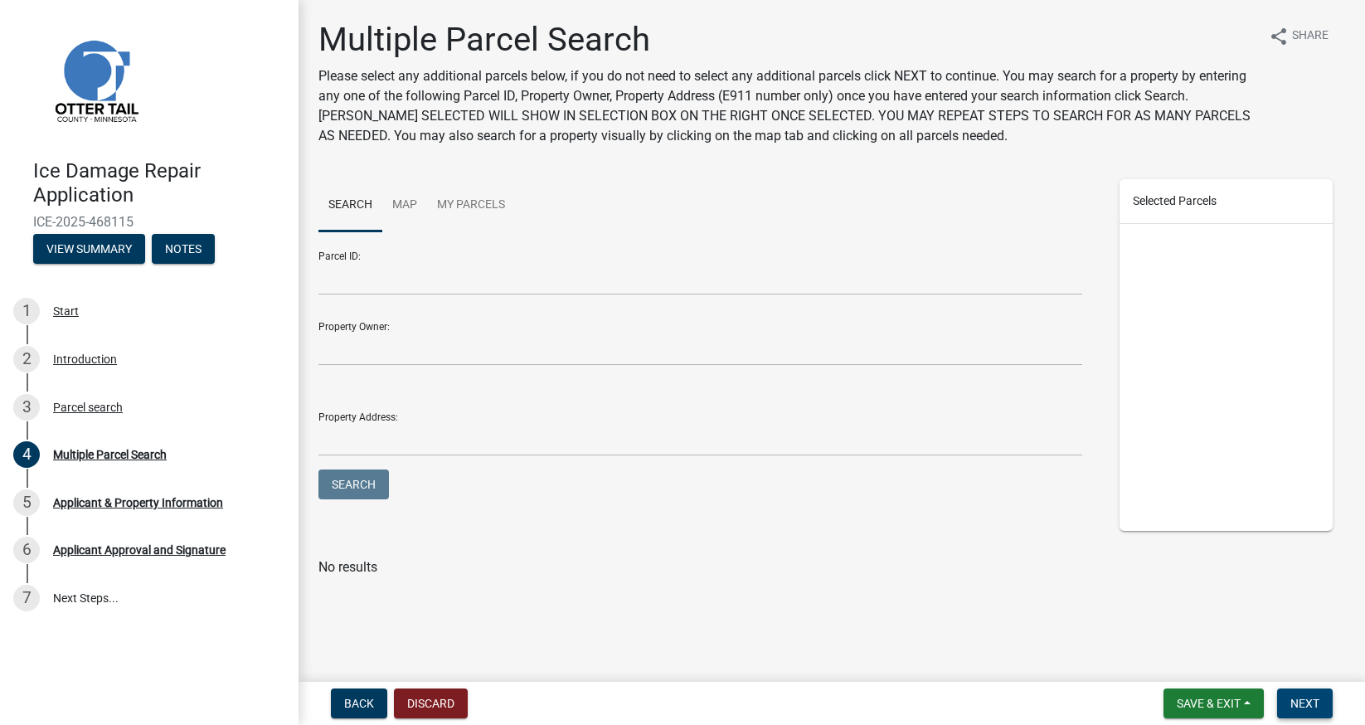
click at [1306, 703] on span "Next" at bounding box center [1304, 702] width 29 height 13
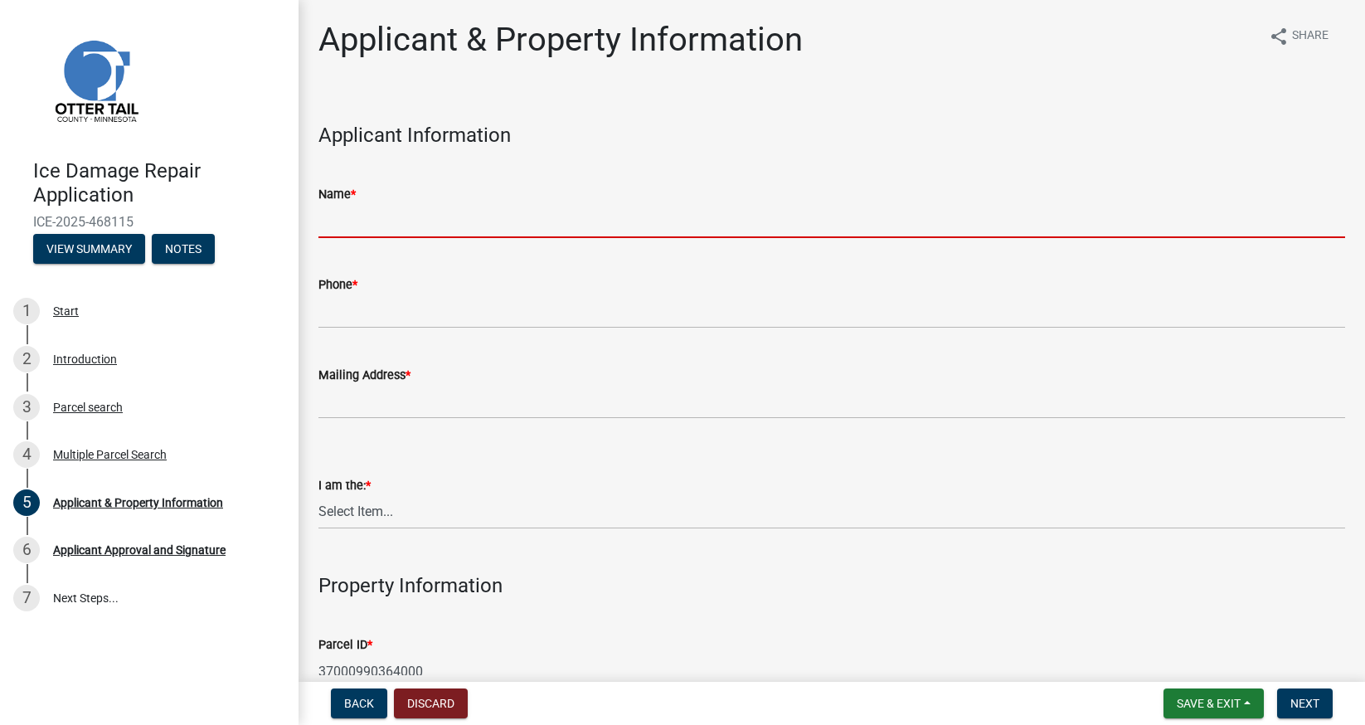
click at [430, 221] on input "Name *" at bounding box center [831, 221] width 1026 height 34
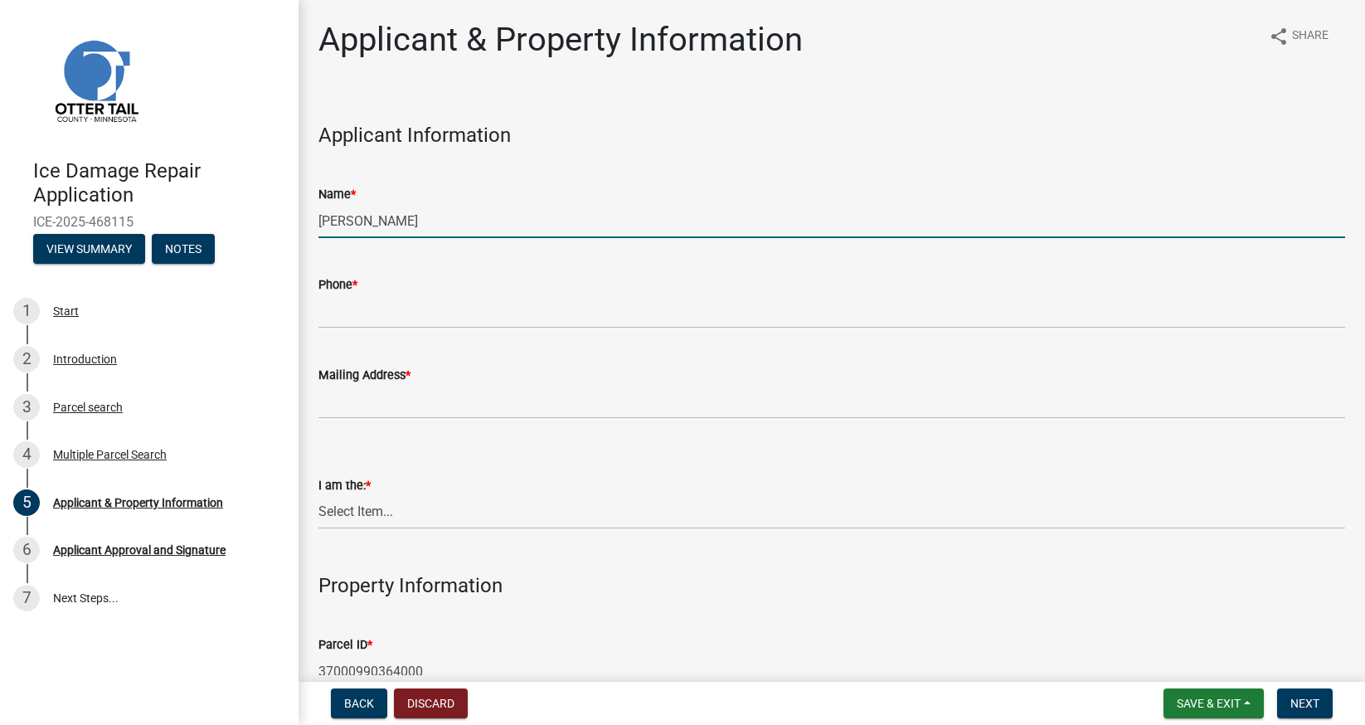
type input "[PERSON_NAME]"
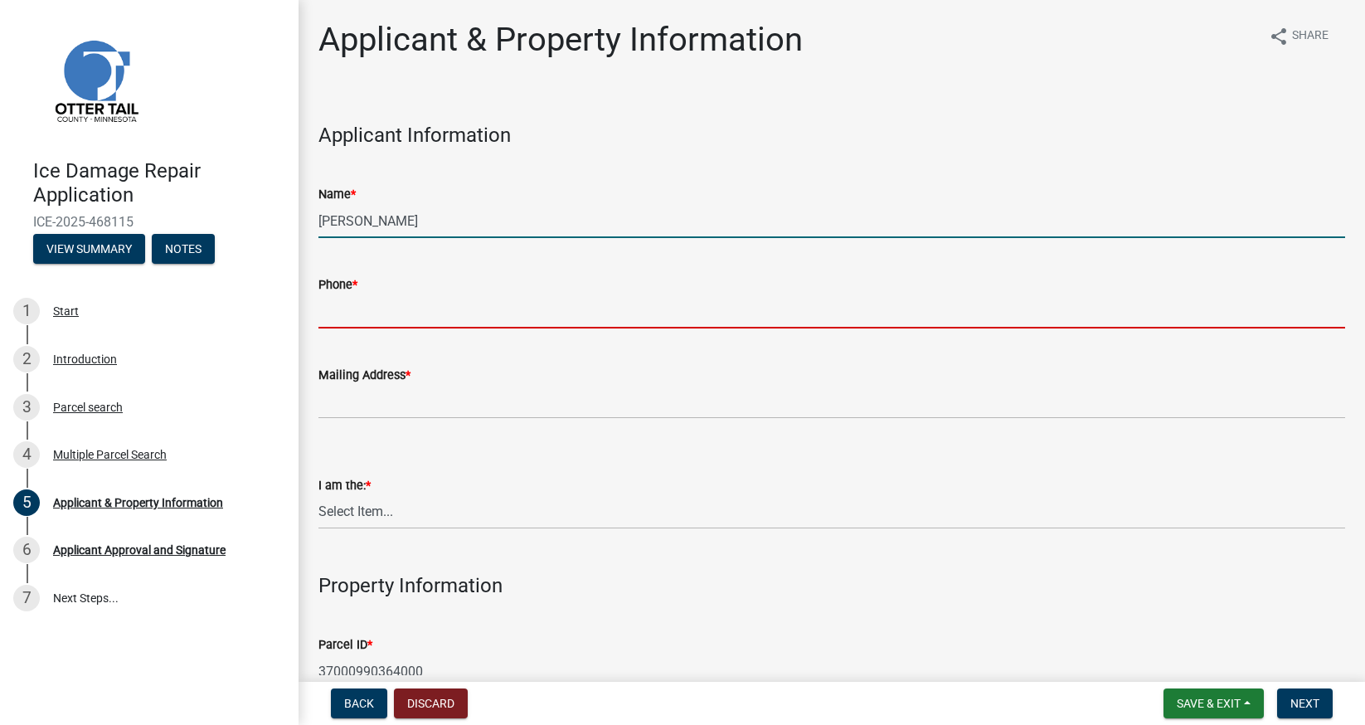
click at [415, 321] on input "Phone *" at bounding box center [831, 311] width 1026 height 34
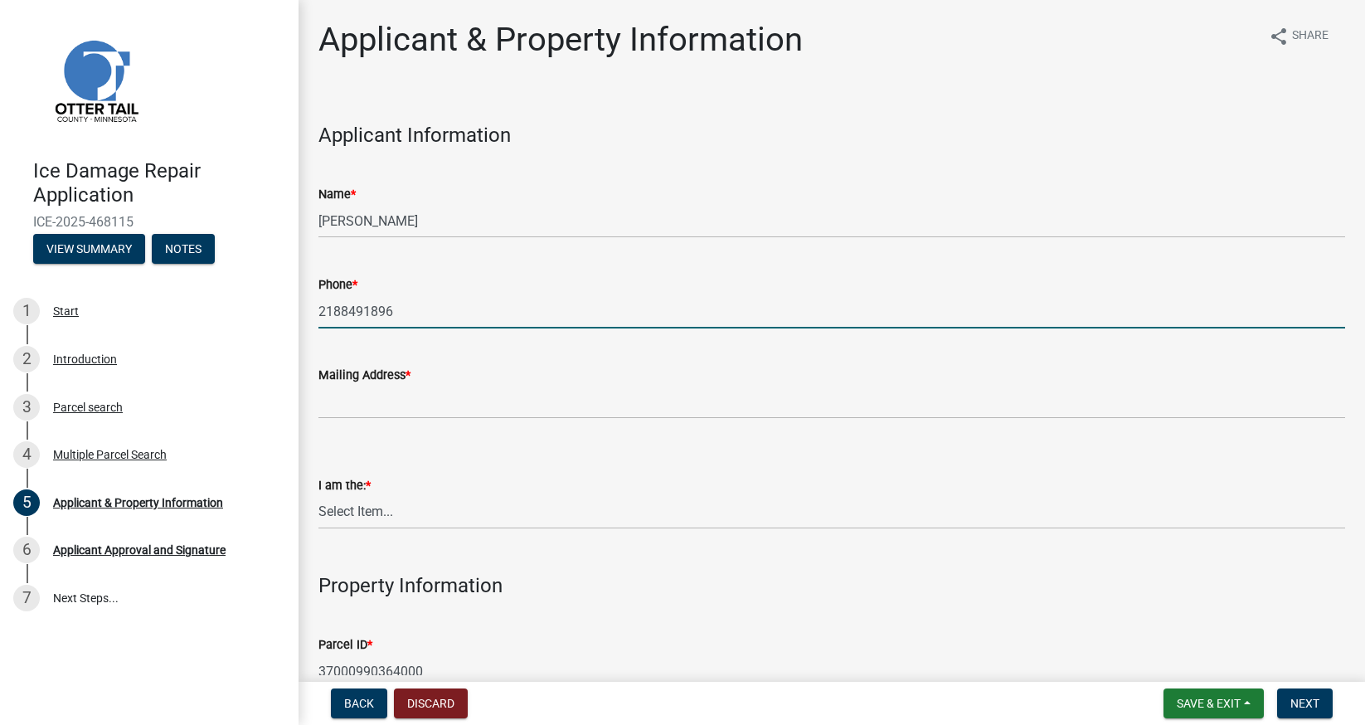
type input "2188491896"
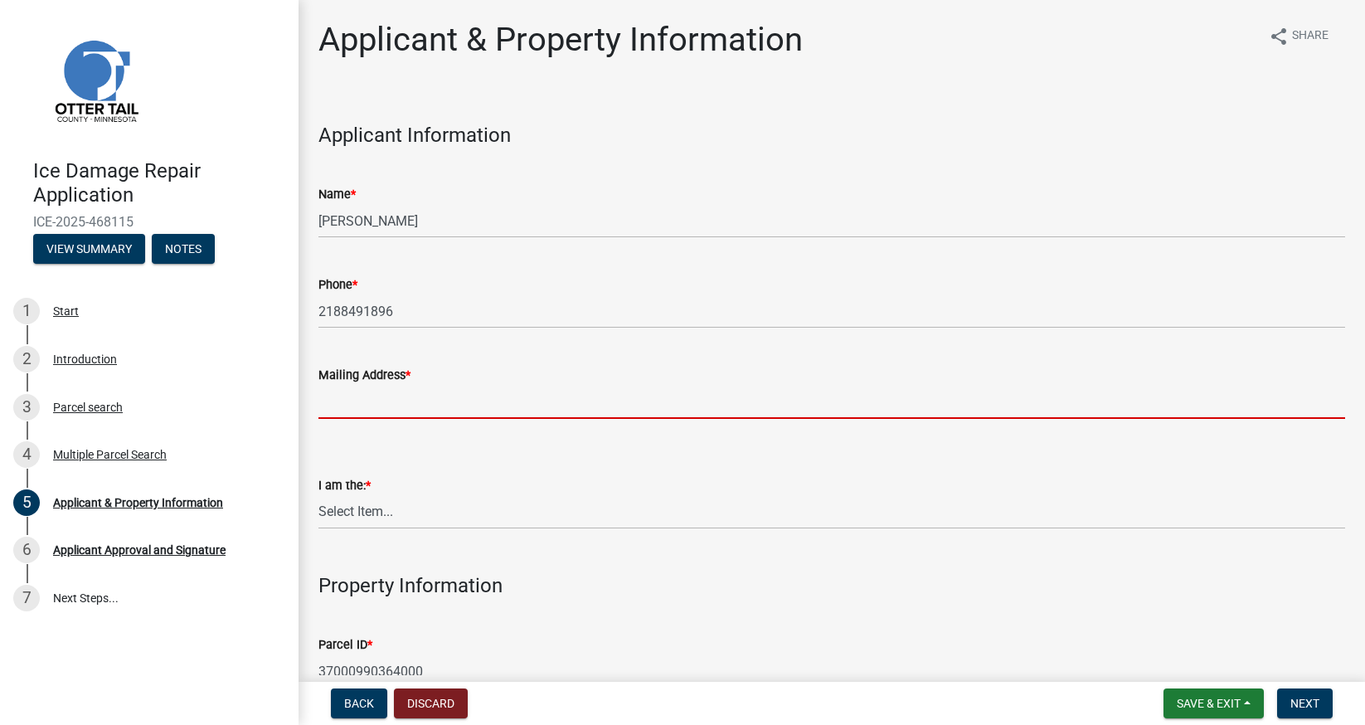
click at [440, 408] on input "Mailing Address *" at bounding box center [831, 402] width 1026 height 34
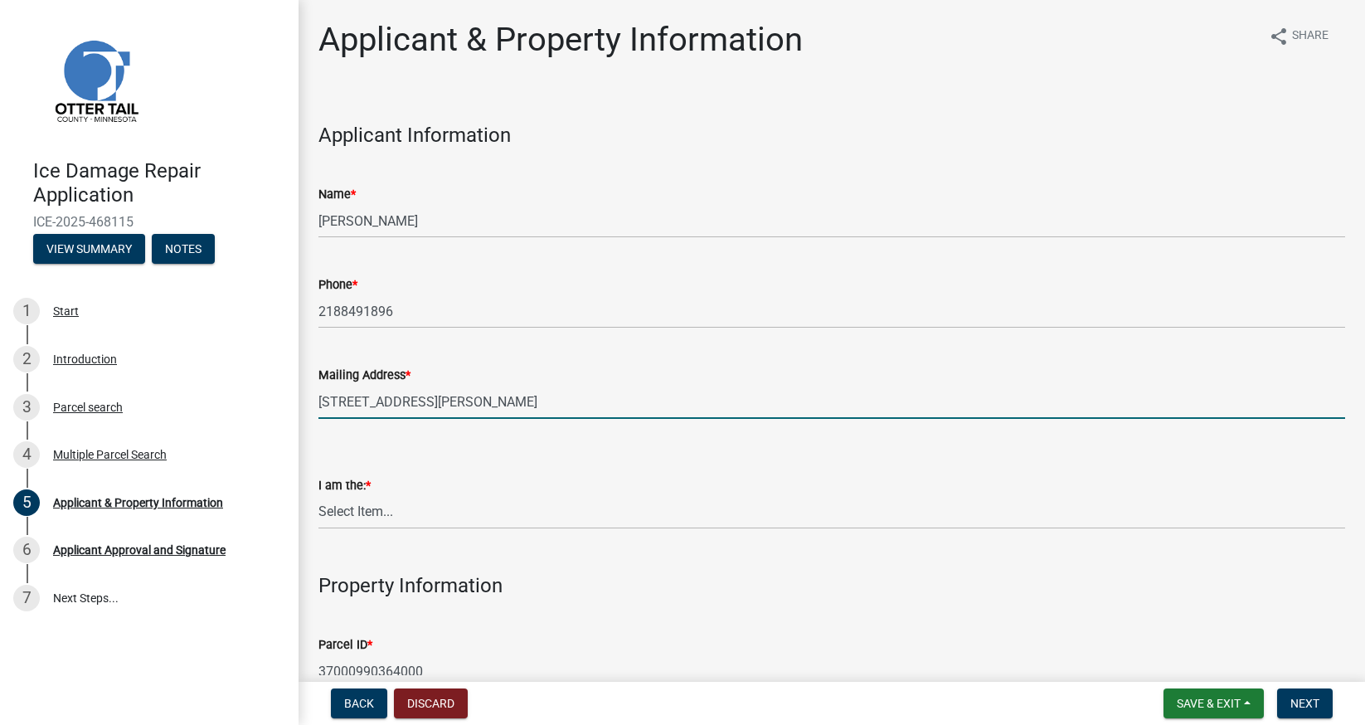
type input "41566 Dawn Rd Pelican Rapids MN 56572"
select select "fccf9972-ad93-4f59-bf9e-3a2673cf7184"
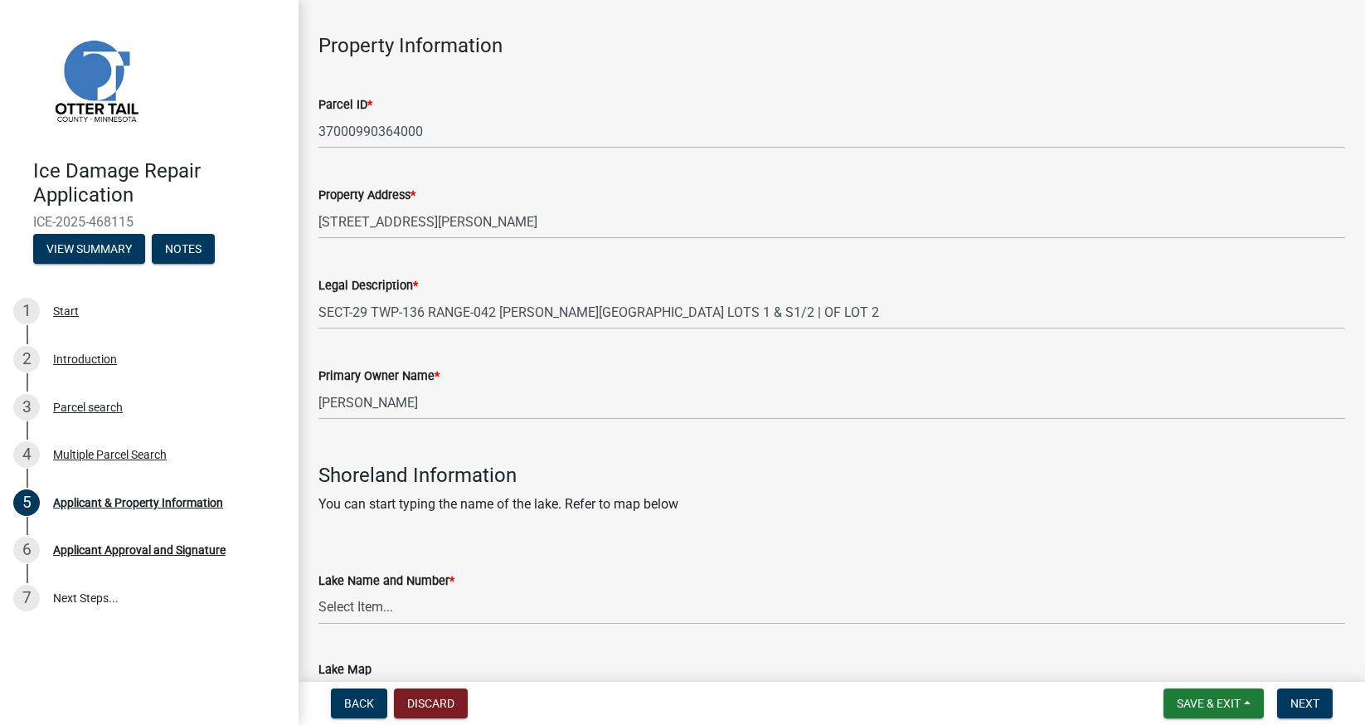
scroll to position [541, 0]
select select "26d9dc3a-5afa-4bd9-b8d6-98f5eeaf68e9"
click at [1306, 706] on span "Next" at bounding box center [1304, 702] width 29 height 13
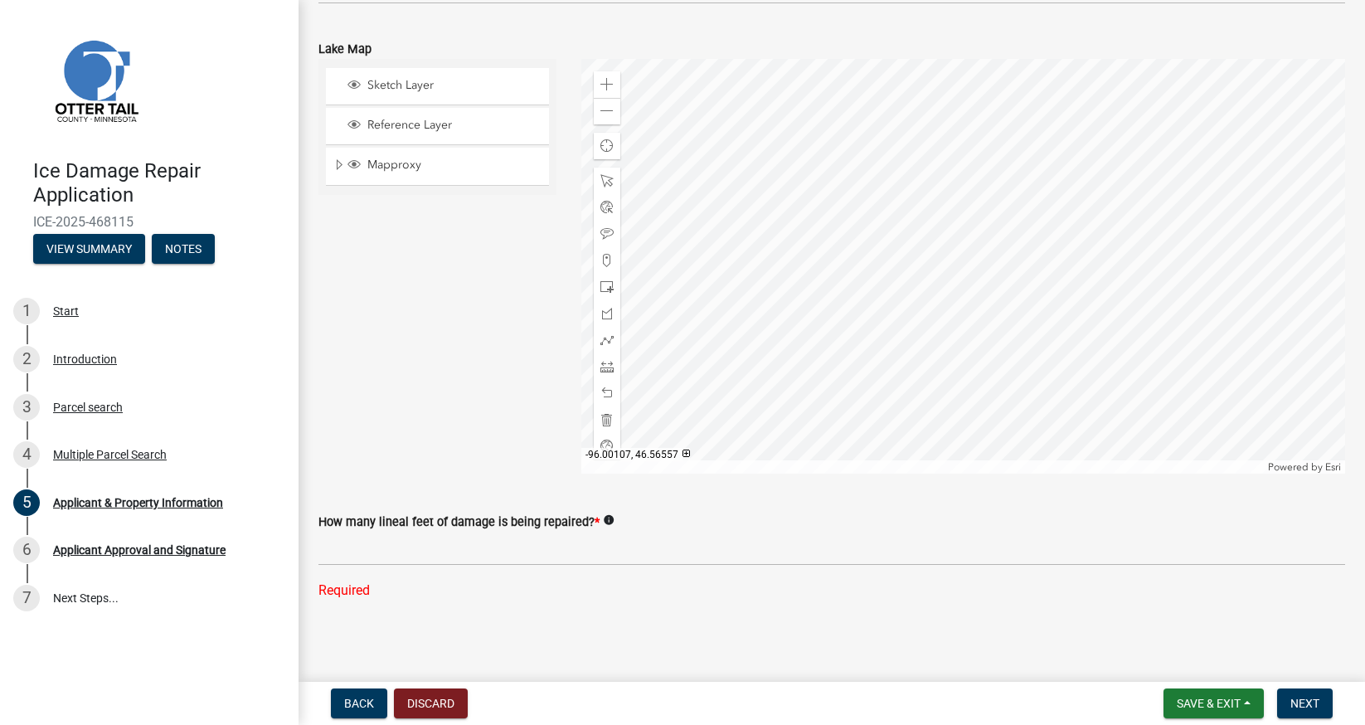
scroll to position [1159, 0]
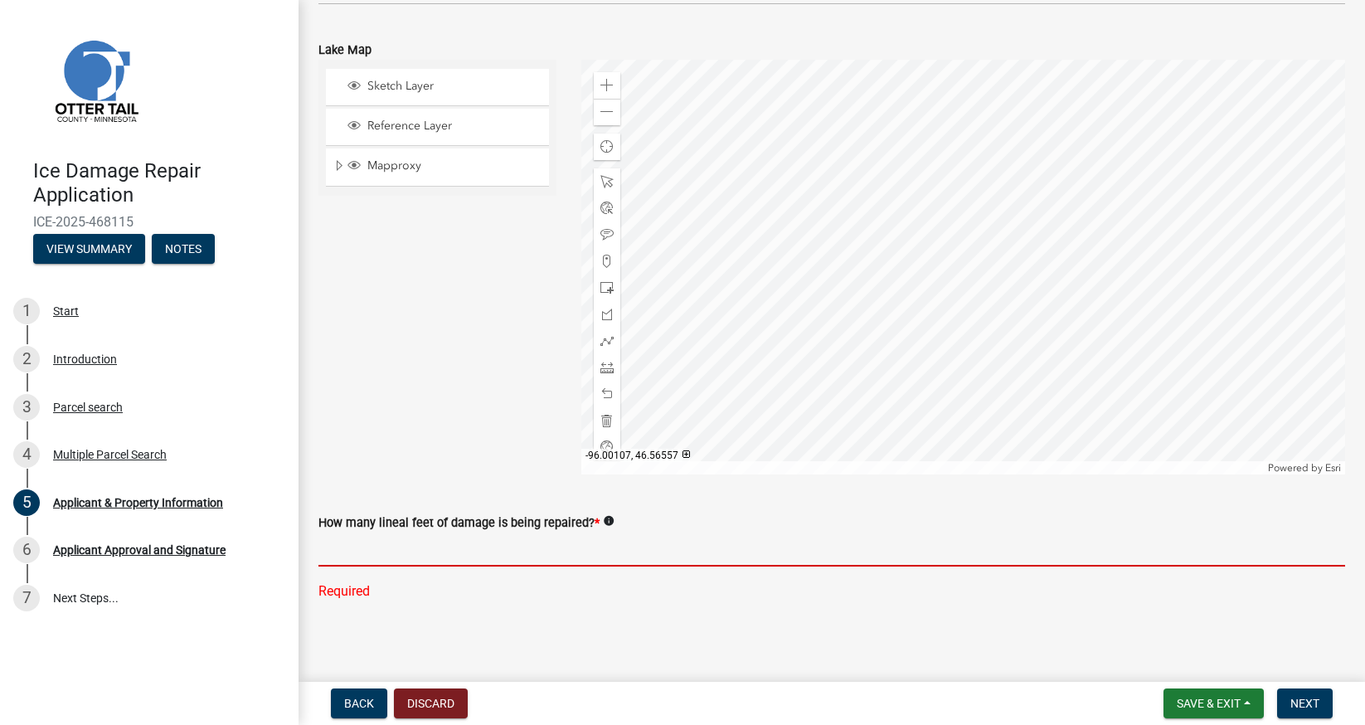
click at [607, 548] on input "text" at bounding box center [831, 549] width 1026 height 34
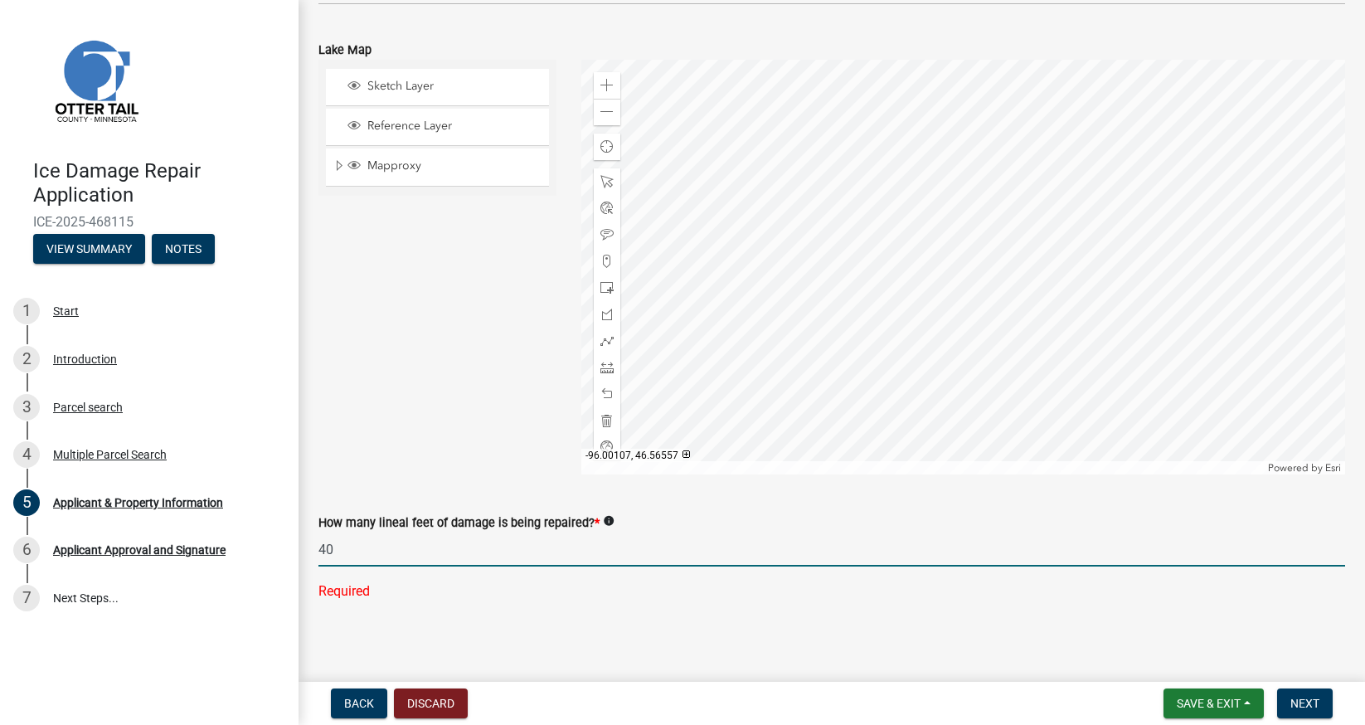
type input "4"
type input "83"
click at [1312, 706] on span "Next" at bounding box center [1304, 702] width 29 height 13
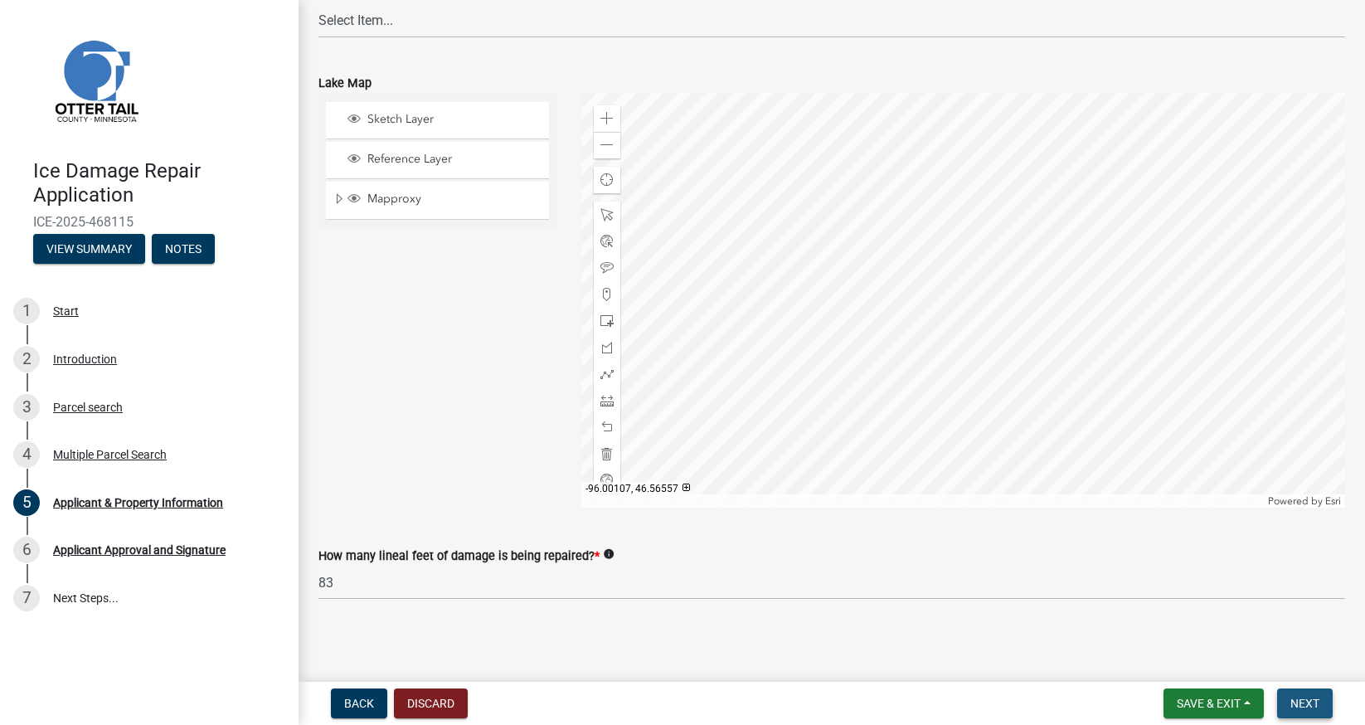
scroll to position [0, 0]
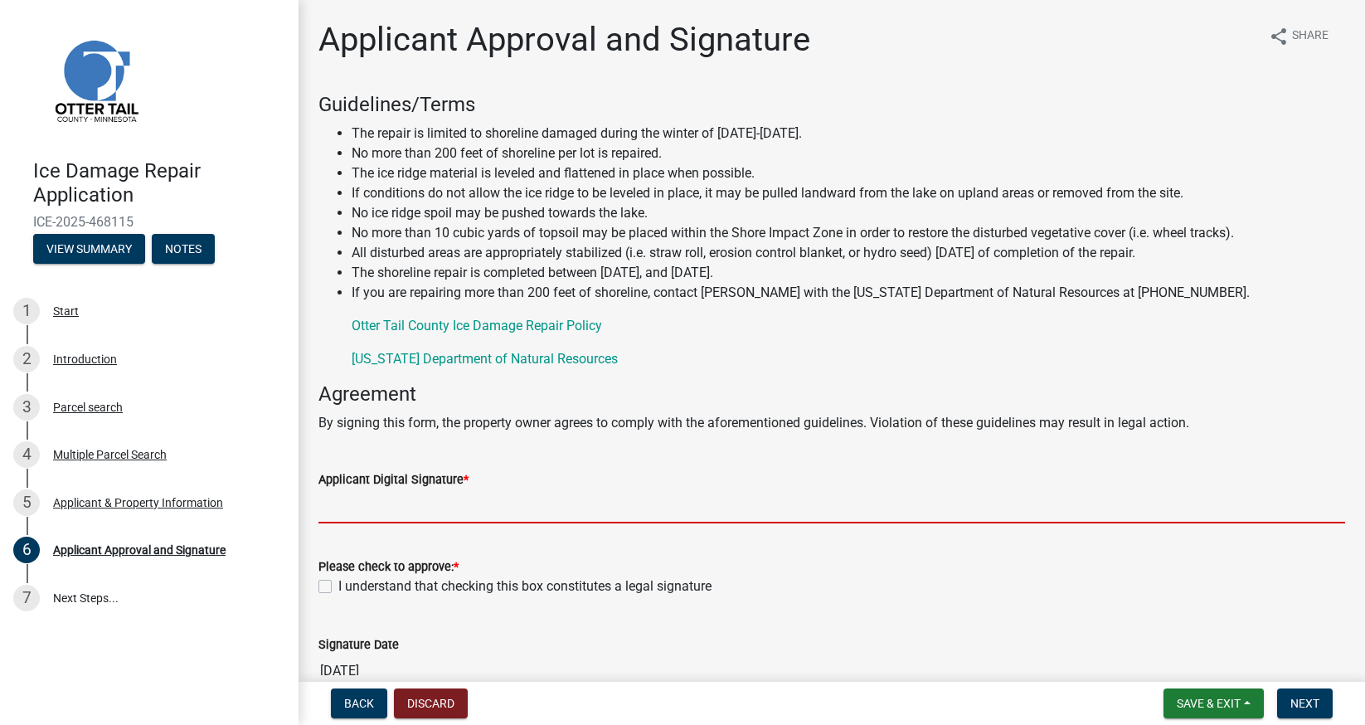
click at [387, 505] on input "Applicant Digital Signature *" at bounding box center [831, 506] width 1026 height 34
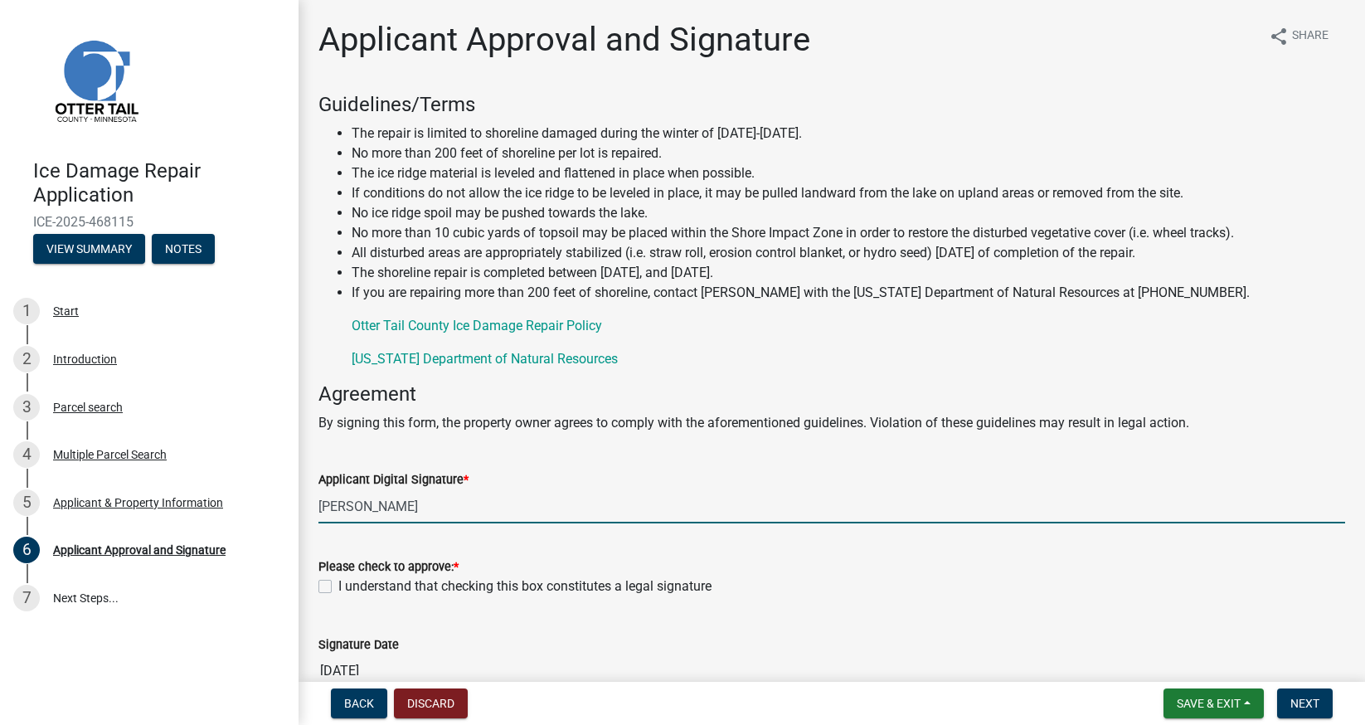
type input "[PERSON_NAME]"
click at [338, 583] on label "I understand that checking this box constitutes a legal signature" at bounding box center [524, 586] width 373 height 20
click at [338, 583] on input "I understand that checking this box constitutes a legal signature" at bounding box center [343, 581] width 11 height 11
checkbox input "true"
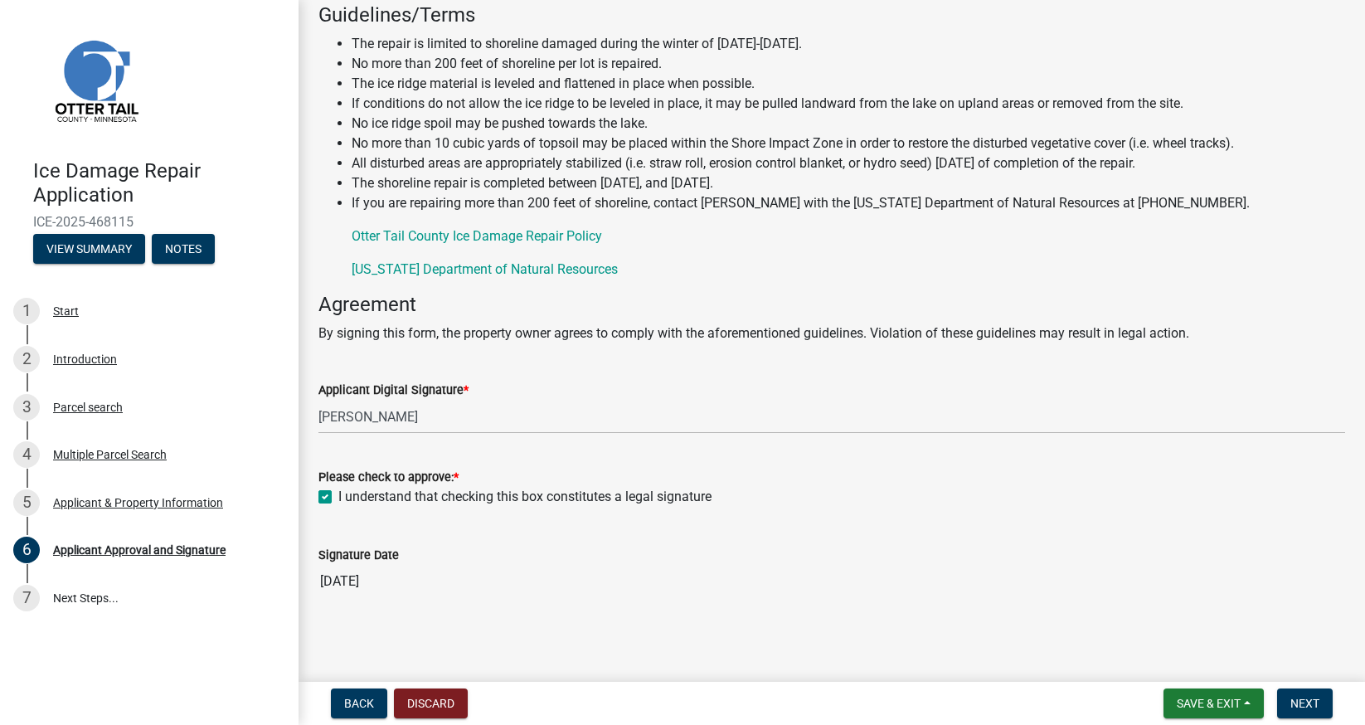
scroll to position [89, 0]
click at [1295, 693] on button "Next" at bounding box center [1305, 703] width 56 height 30
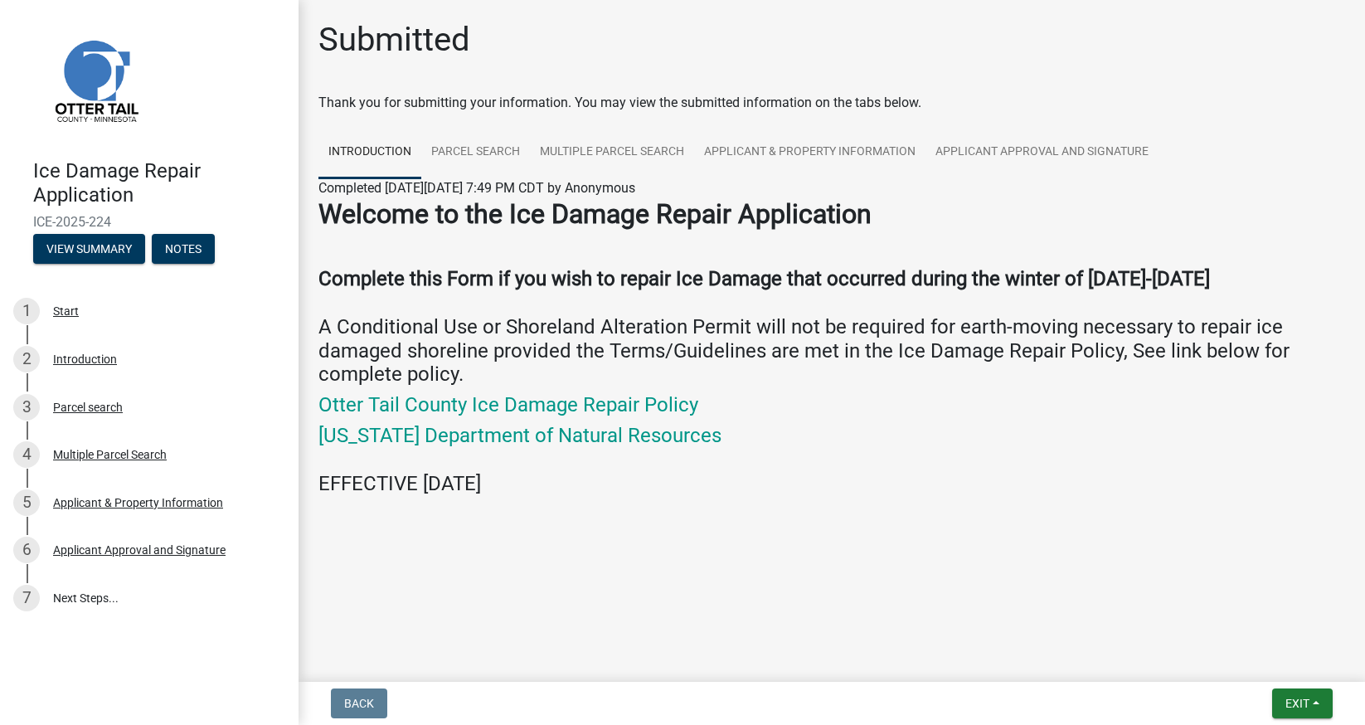
scroll to position [0, 0]
click at [167, 551] on div "Applicant Approval and Signature" at bounding box center [139, 550] width 172 height 12
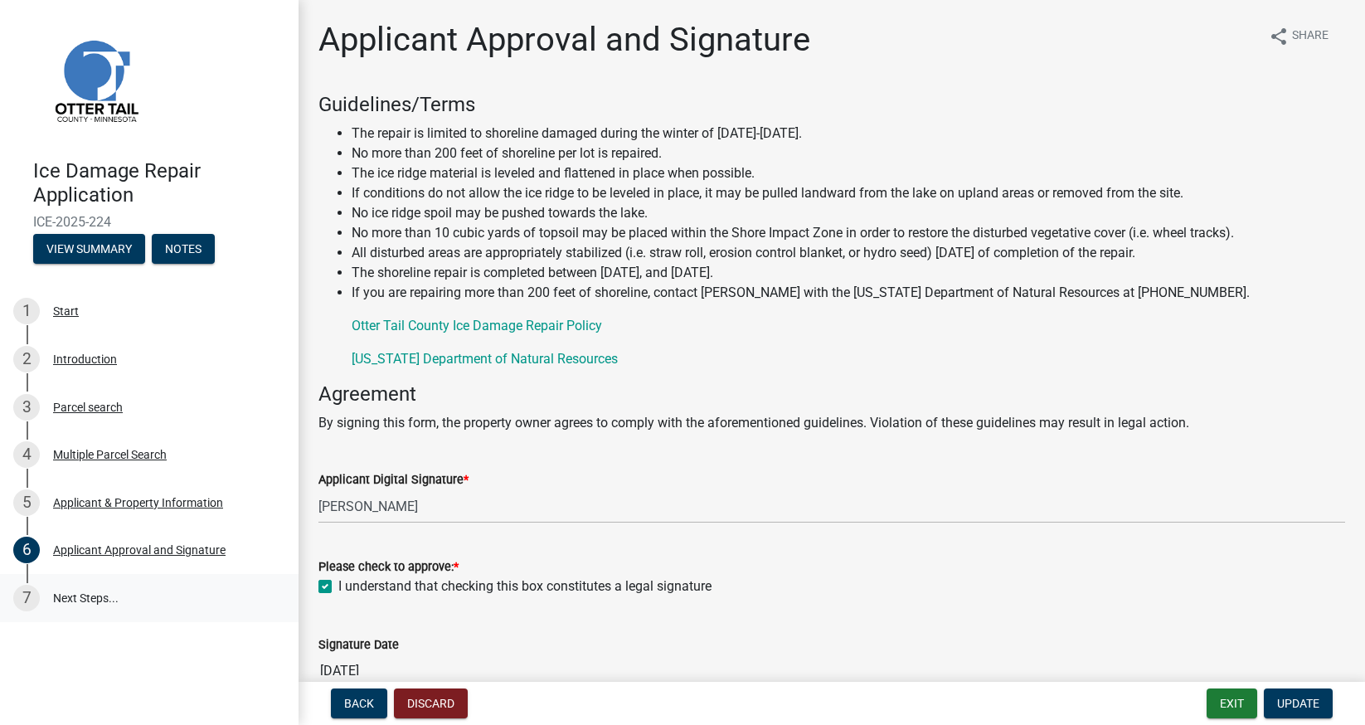
click at [95, 595] on link "7 Next Steps..." at bounding box center [149, 598] width 298 height 48
click at [101, 250] on button "View Summary" at bounding box center [89, 249] width 112 height 30
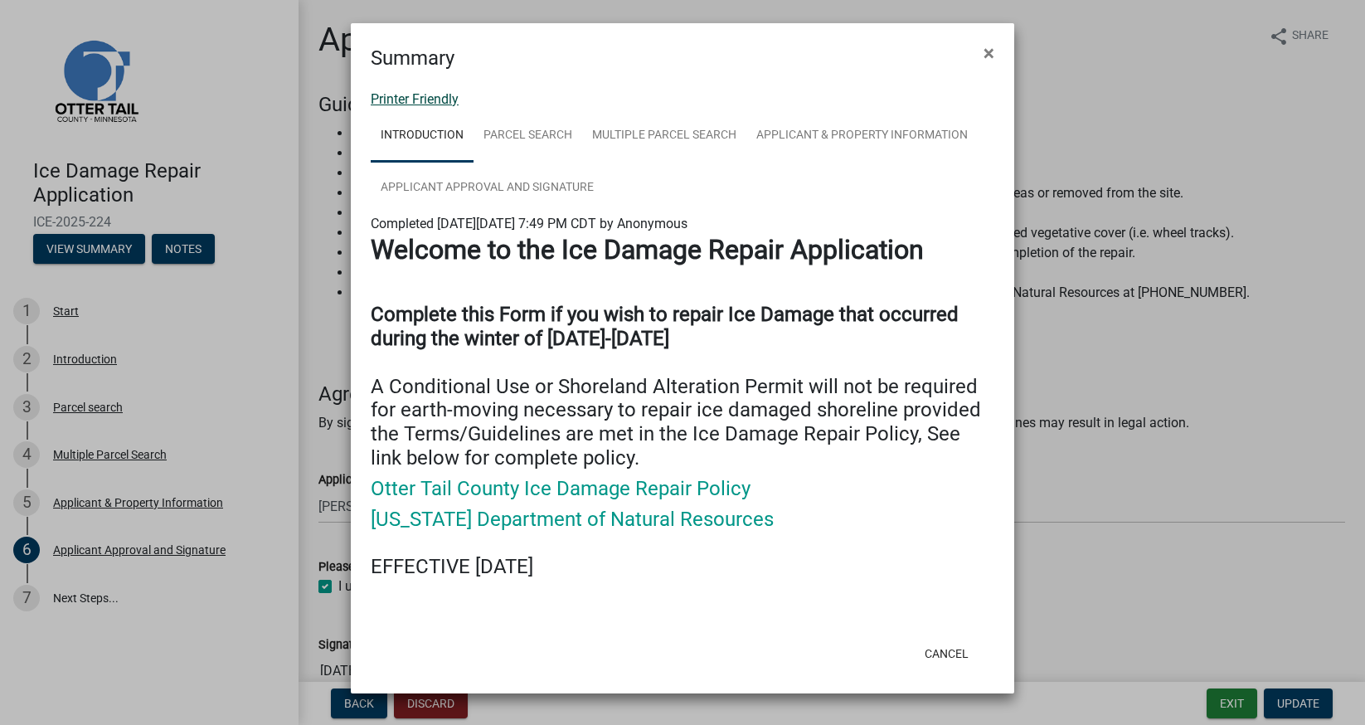
click at [400, 100] on link "Printer Friendly" at bounding box center [415, 99] width 88 height 16
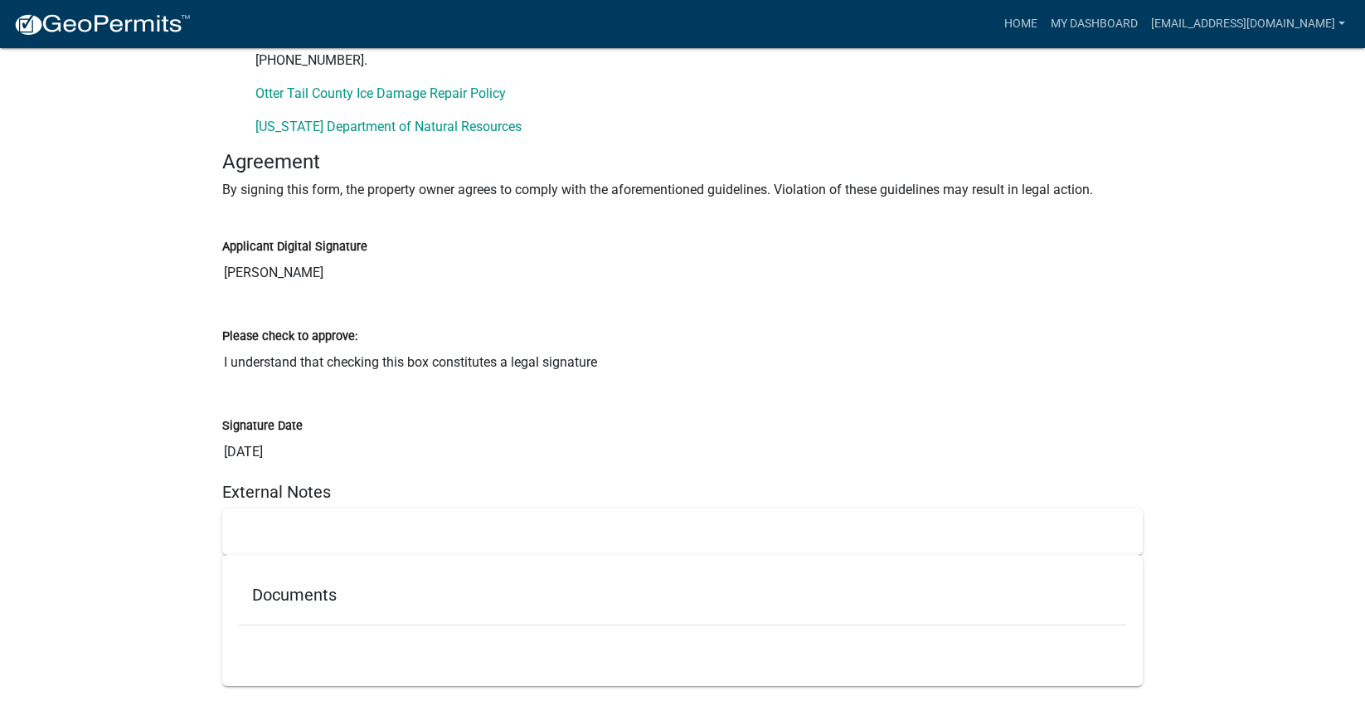
scroll to position [3513, 0]
